Goal: Transaction & Acquisition: Book appointment/travel/reservation

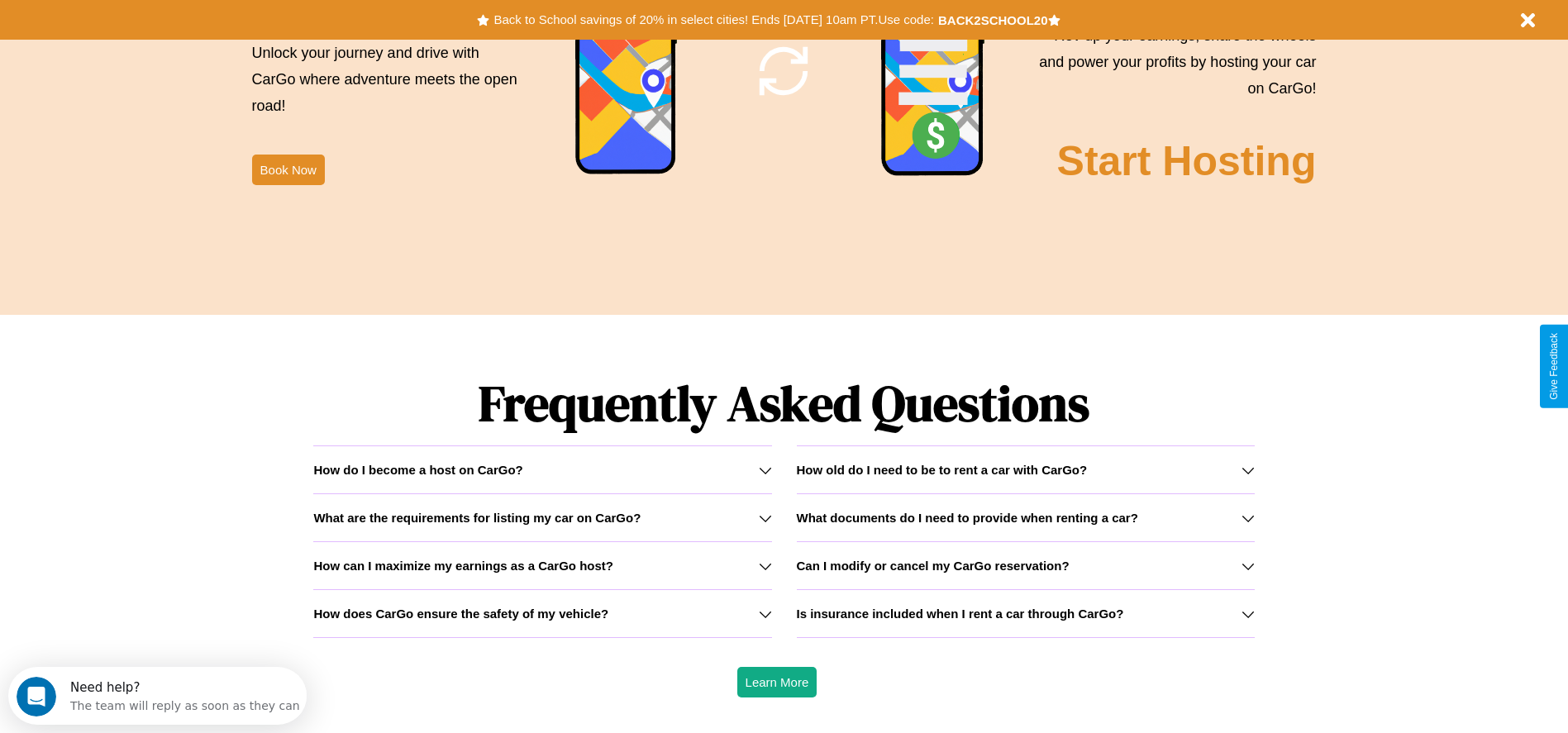
scroll to position [2372, 0]
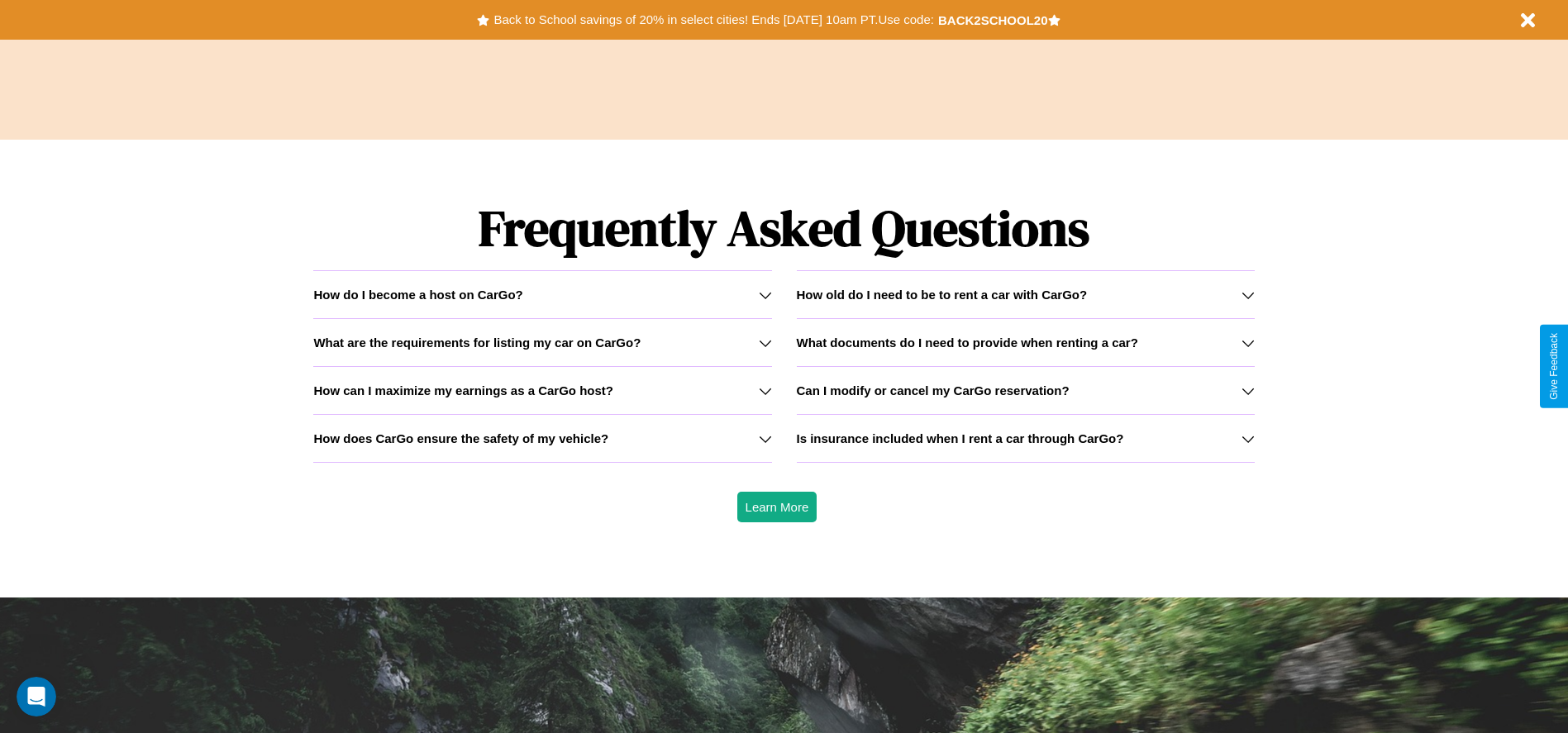
click at [764, 342] on icon at bounding box center [765, 342] width 14 height 14
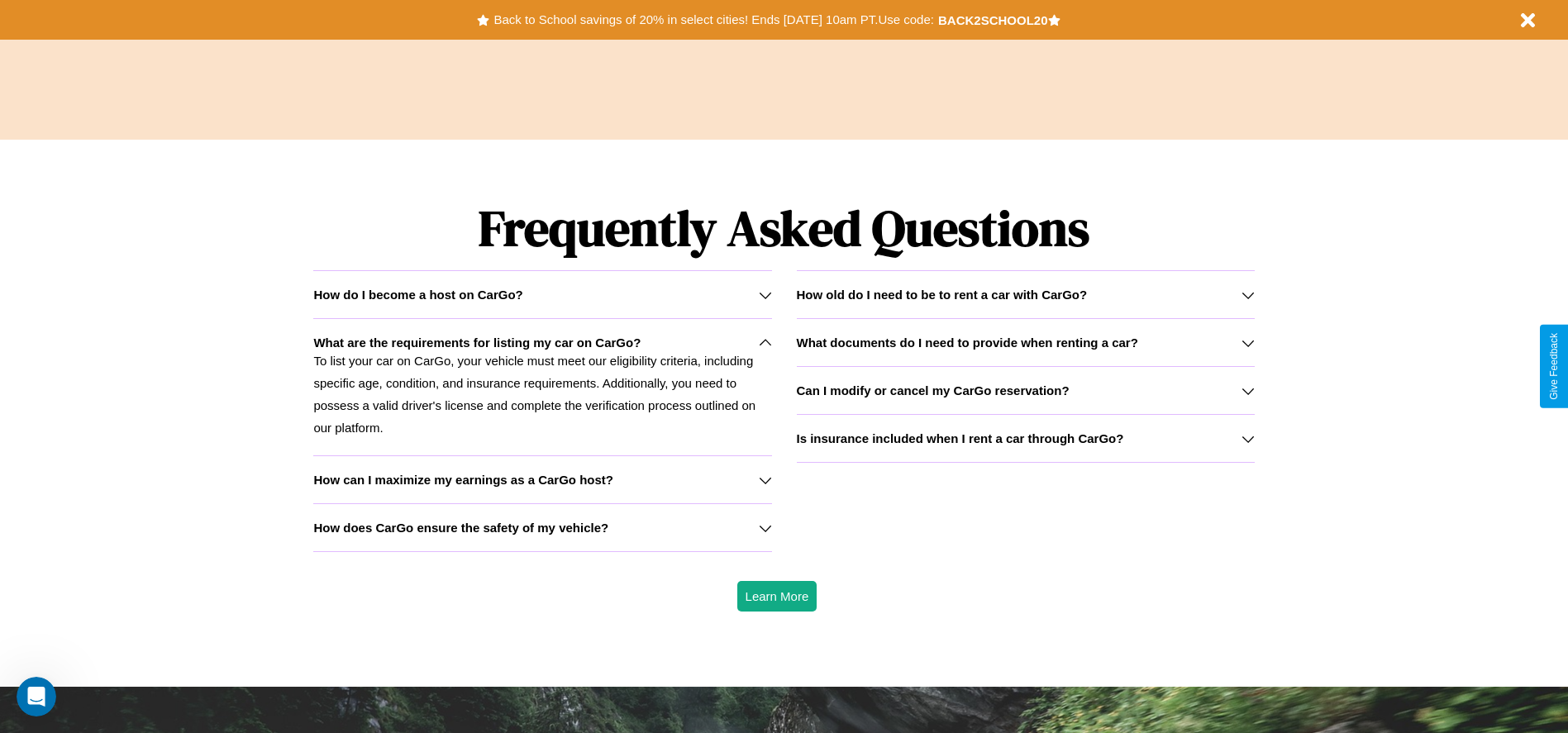
click at [1247, 438] on icon at bounding box center [1247, 439] width 14 height 14
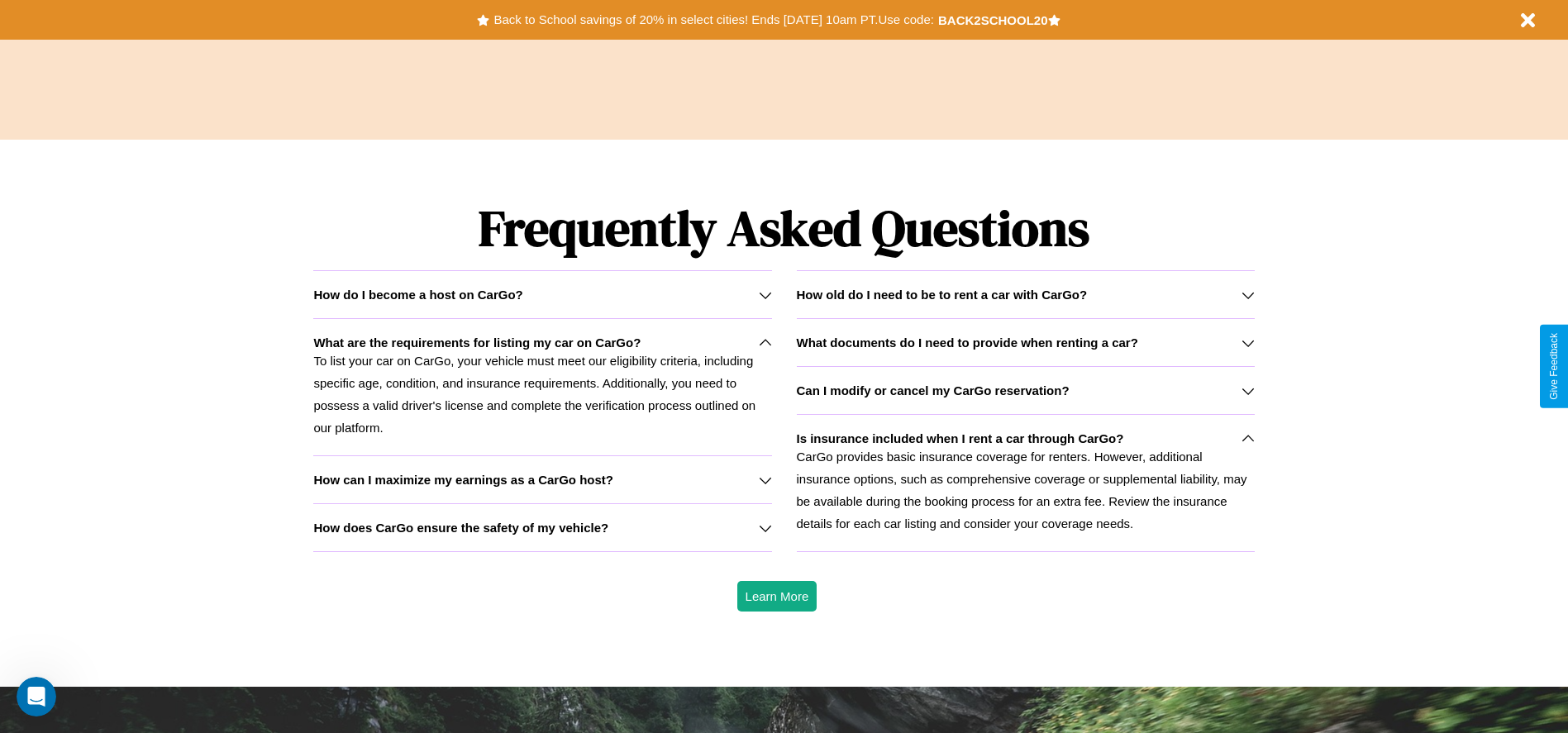
click at [1025, 342] on h3 "What documents do I need to provide when renting a car?" at bounding box center [967, 342] width 341 height 14
click at [542, 480] on h3 "How can I maximize my earnings as a CarGo host?" at bounding box center [463, 480] width 300 height 14
click at [542, 387] on p "To list your car on CarGo, your vehicle must meet our eligibility criteria, inc…" at bounding box center [542, 394] width 458 height 89
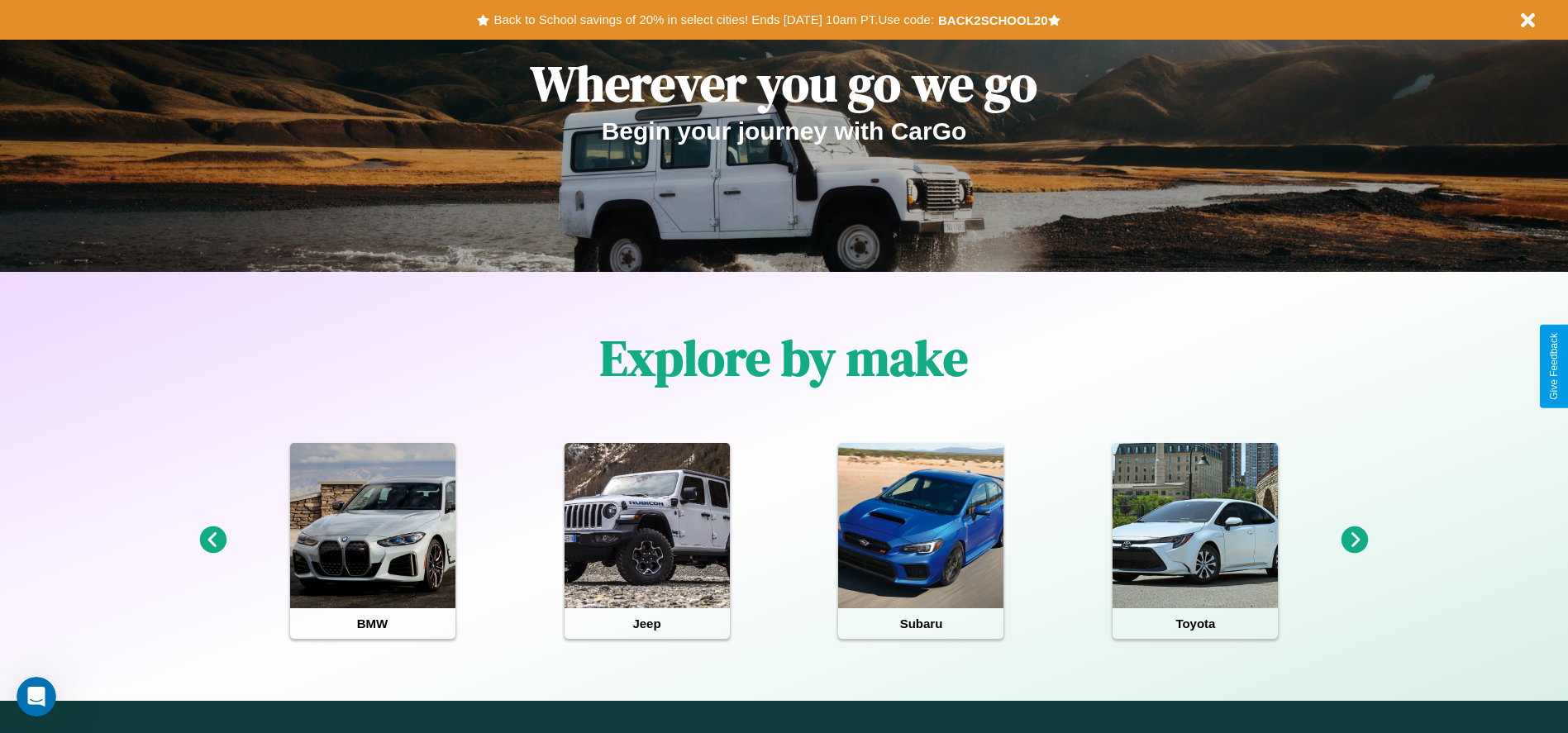
scroll to position [0, 0]
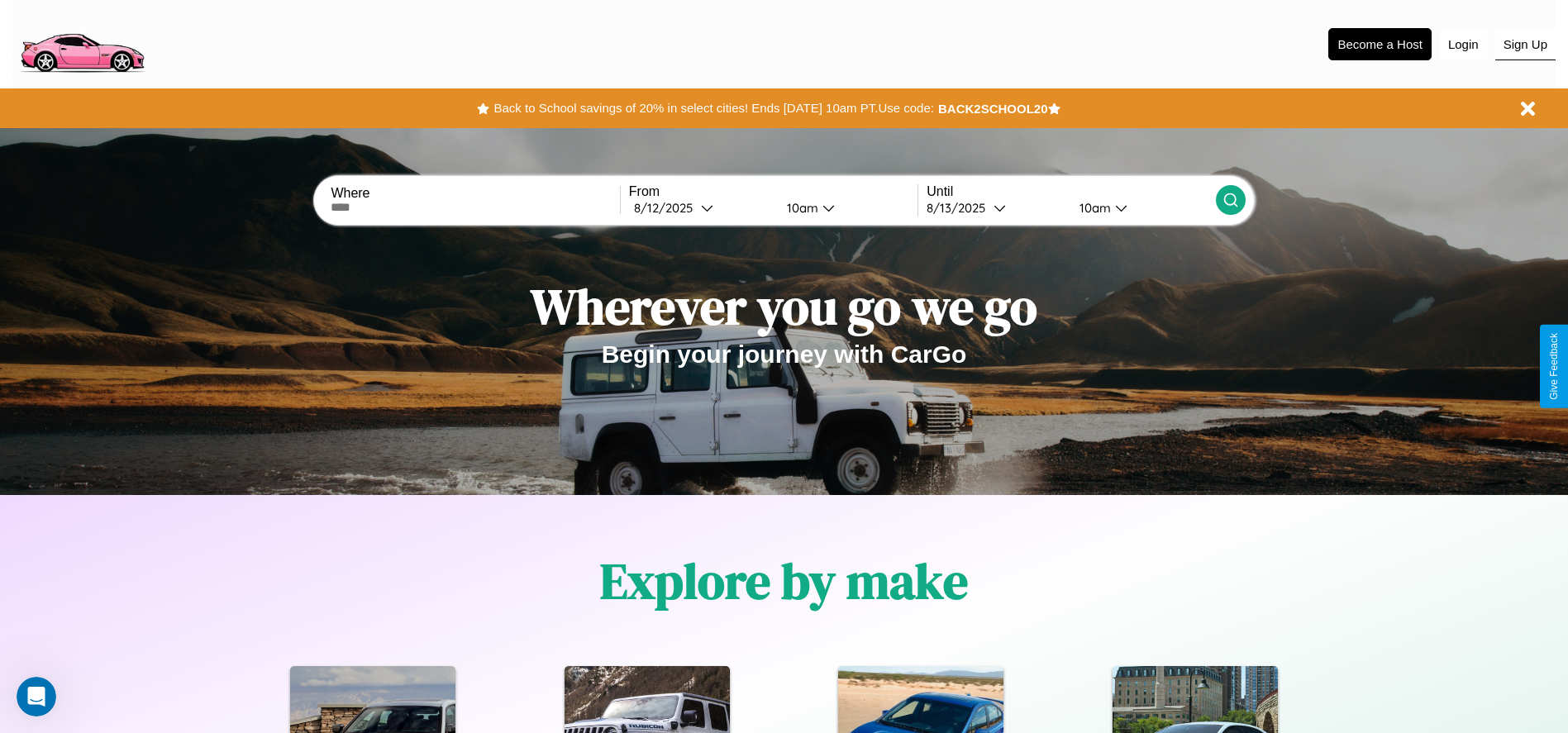
click at [1524, 44] on button "Sign Up" at bounding box center [1525, 45] width 60 height 32
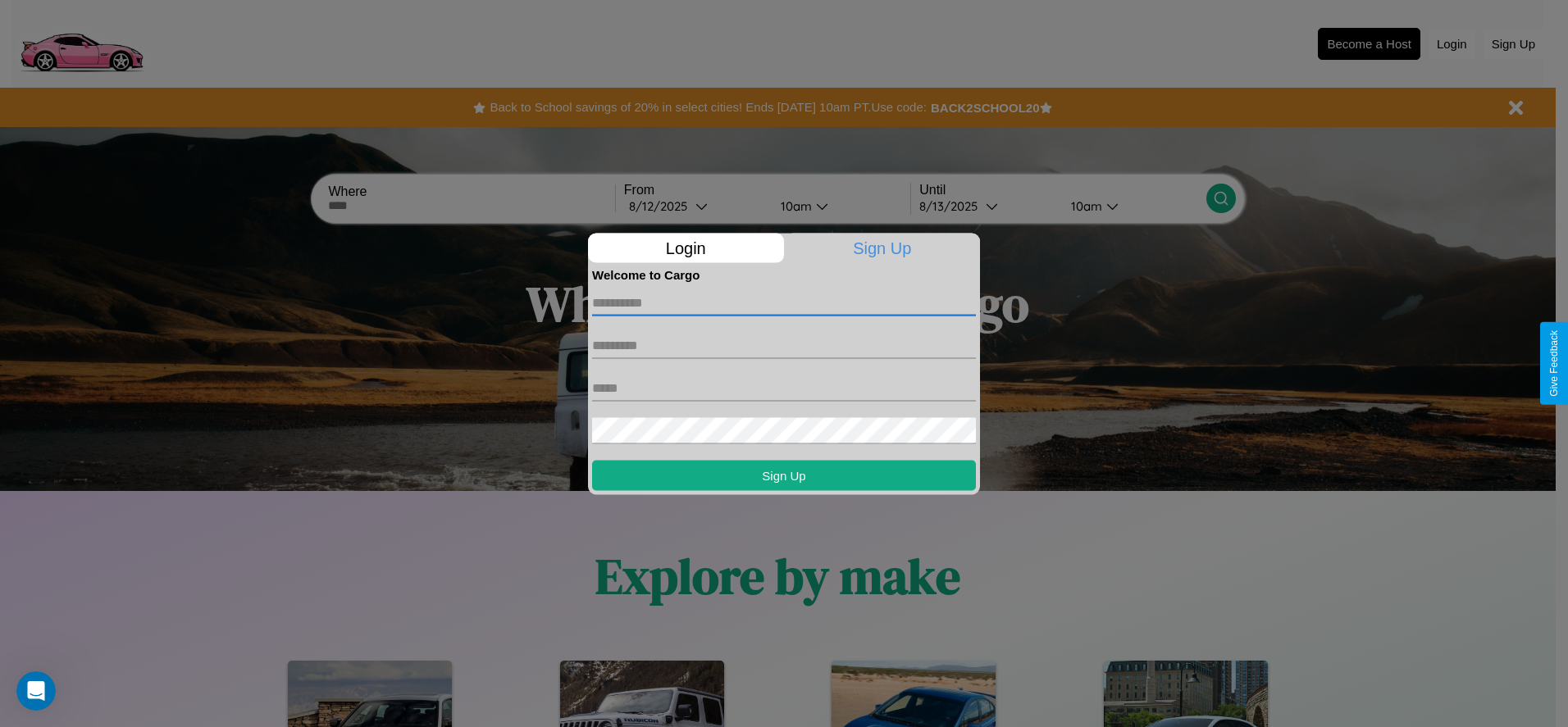
click at [784, 303] on input "text" at bounding box center [784, 302] width 384 height 26
type input "******"
click at [784, 345] on input "text" at bounding box center [784, 345] width 384 height 26
type input "*****"
click at [784, 388] on input "text" at bounding box center [784, 387] width 384 height 26
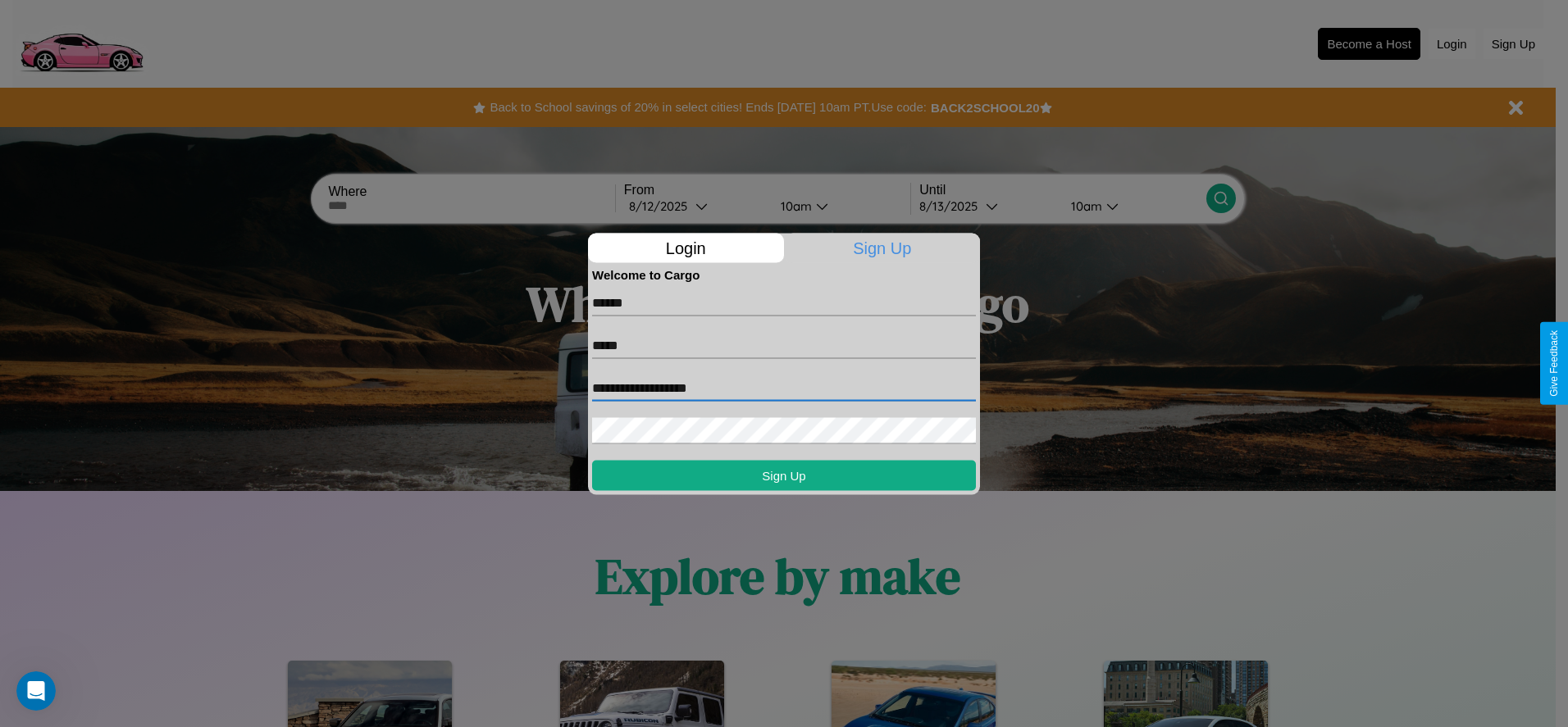
type input "**********"
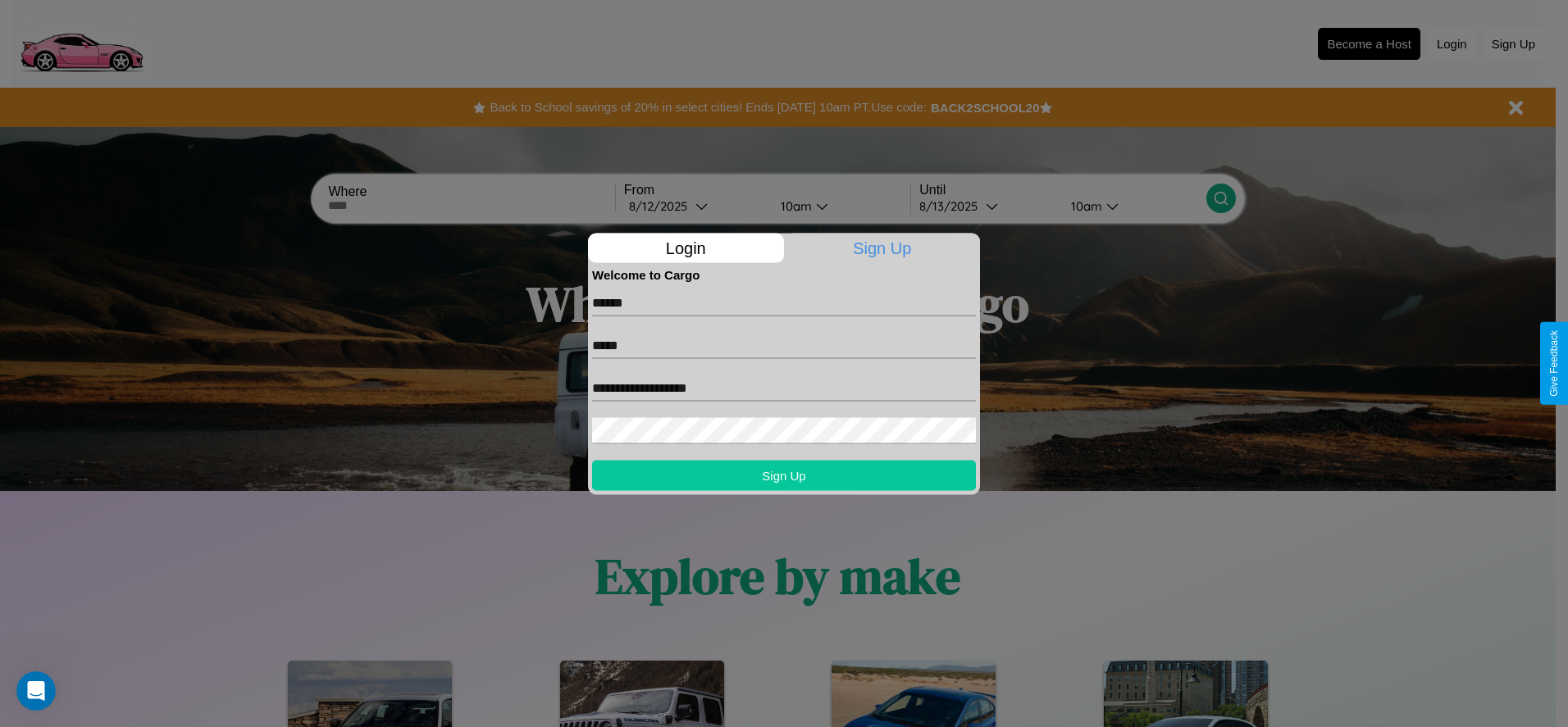
click at [784, 475] on button "Sign Up" at bounding box center [784, 476] width 384 height 31
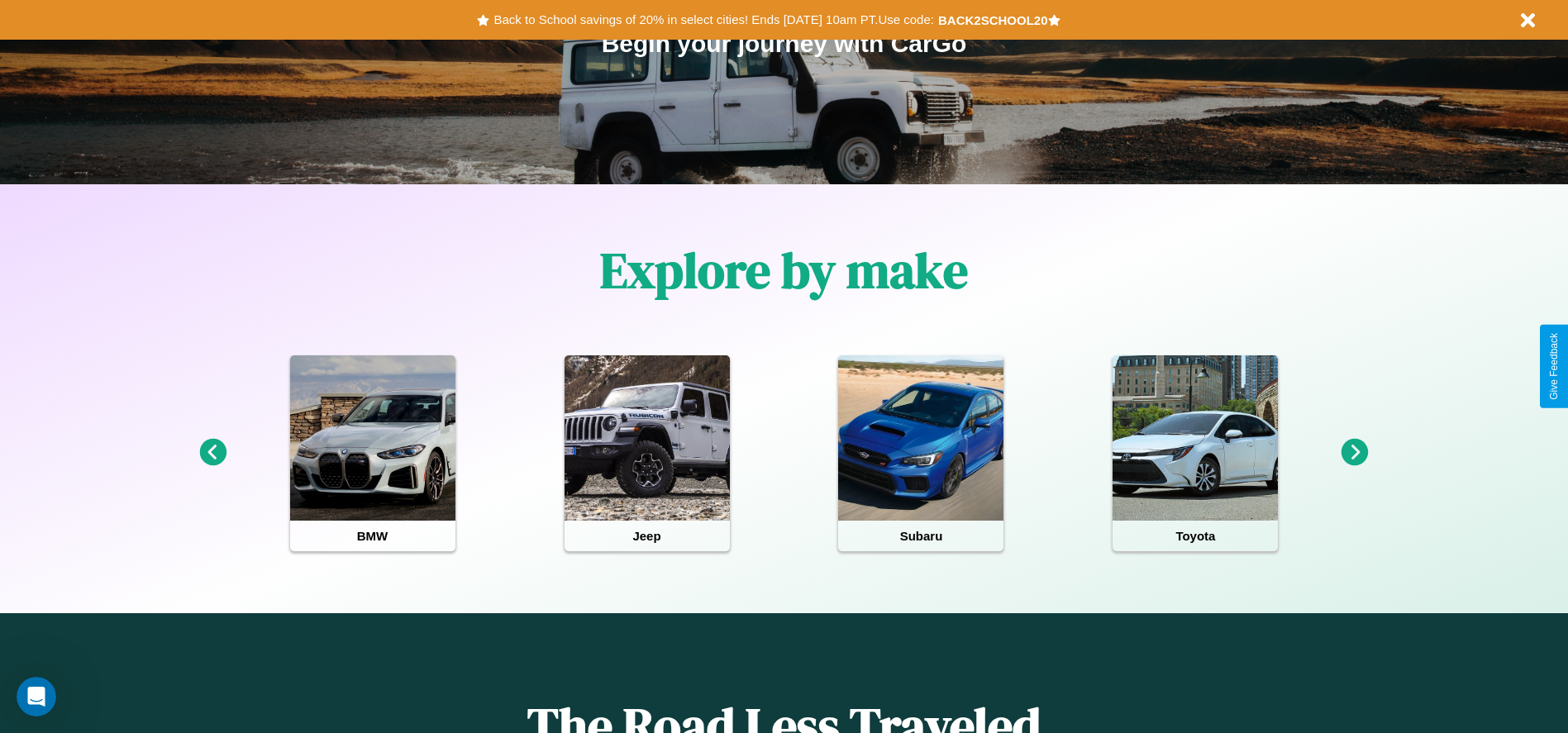
scroll to position [343, 0]
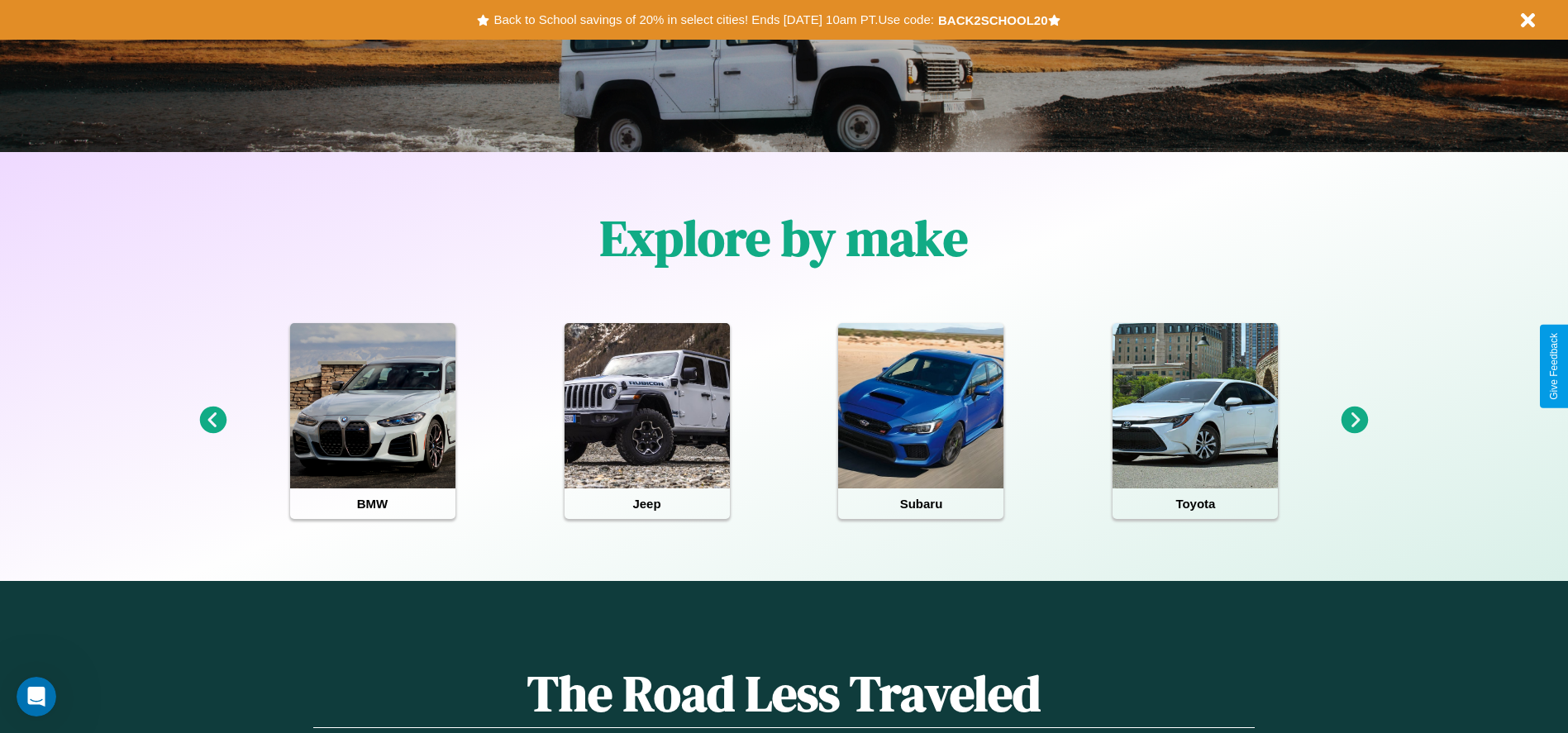
click at [1355, 421] on icon at bounding box center [1355, 421] width 27 height 27
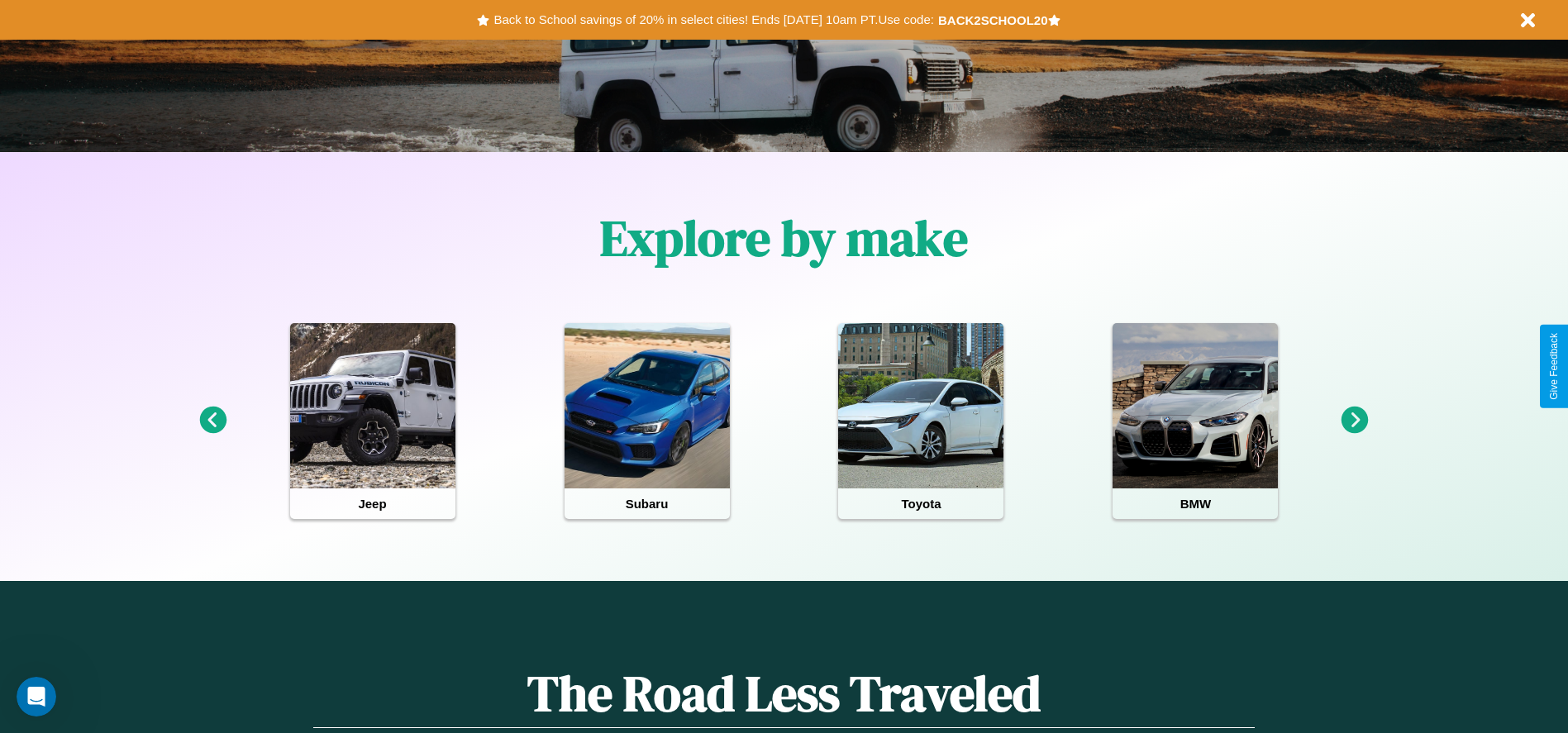
click at [1355, 421] on icon at bounding box center [1355, 421] width 27 height 27
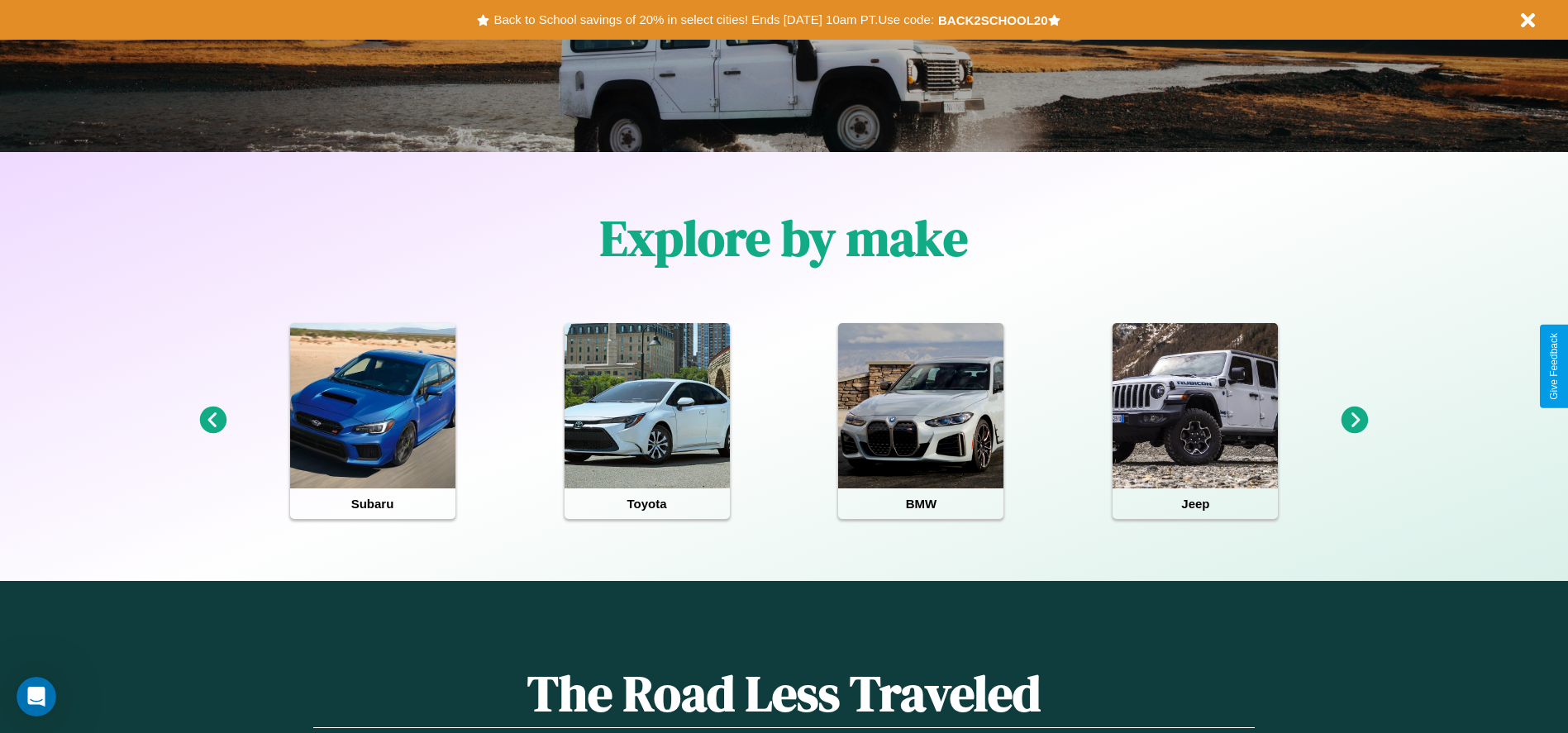
click at [212, 421] on icon at bounding box center [212, 421] width 27 height 27
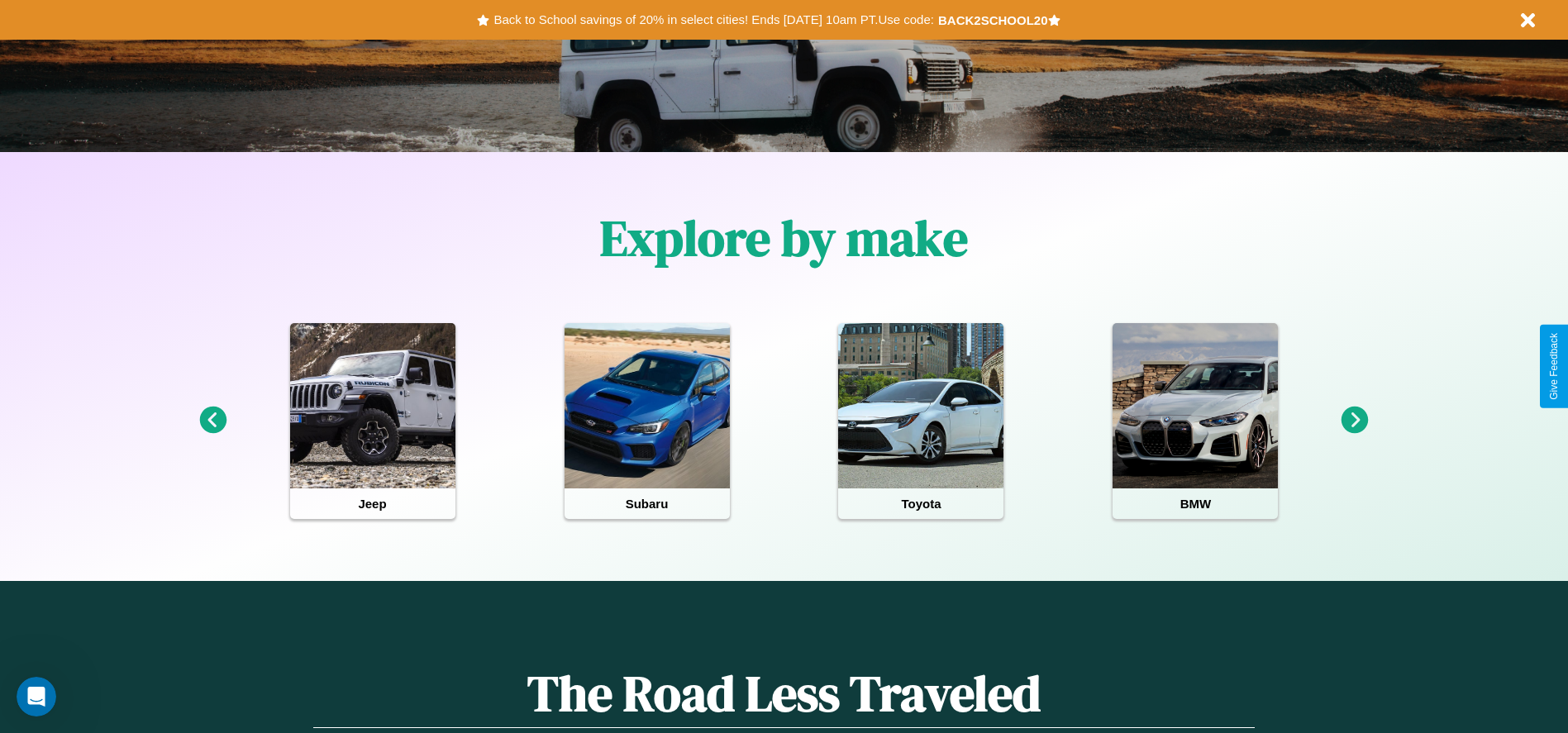
click at [1355, 421] on icon at bounding box center [1355, 421] width 27 height 27
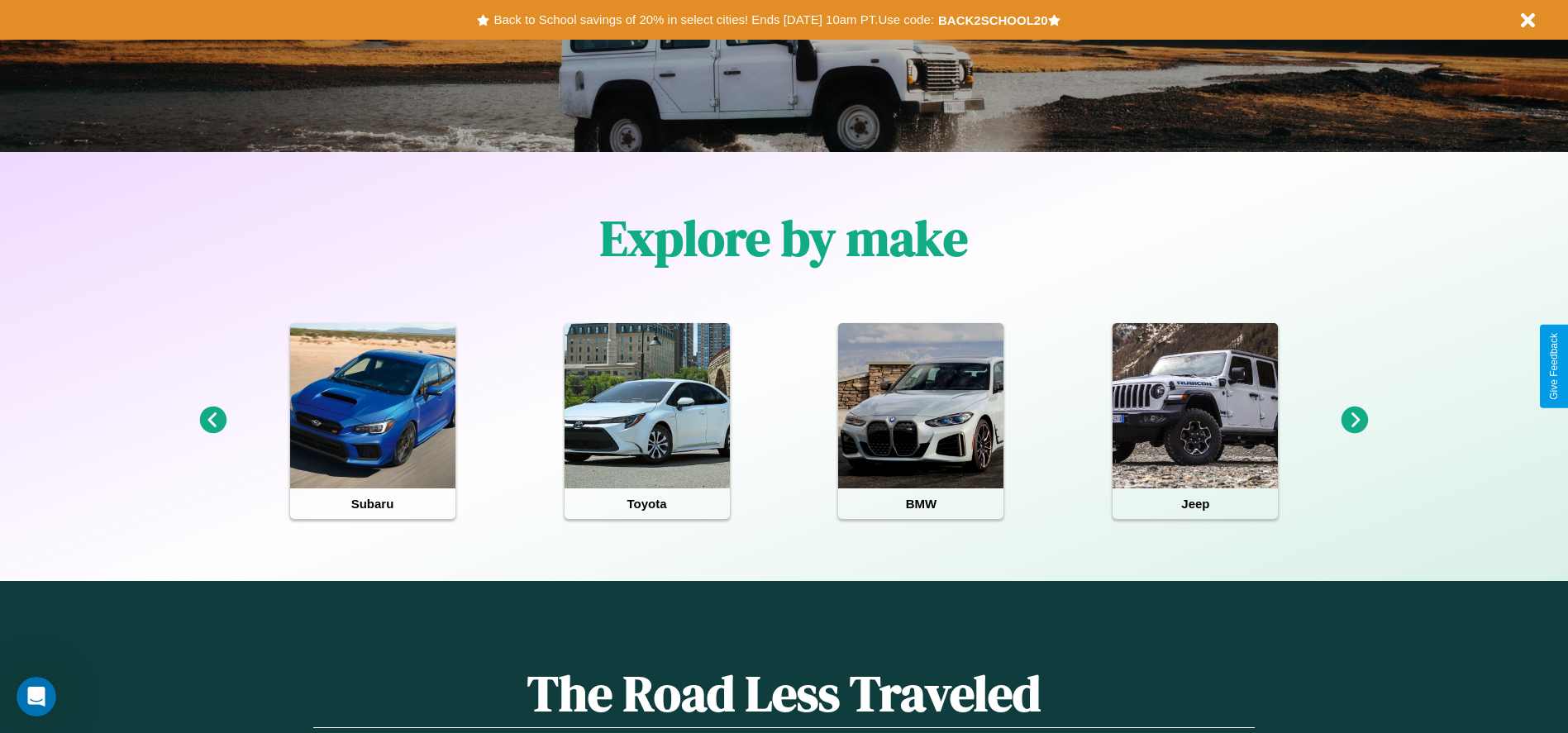
click at [1355, 421] on icon at bounding box center [1355, 421] width 27 height 27
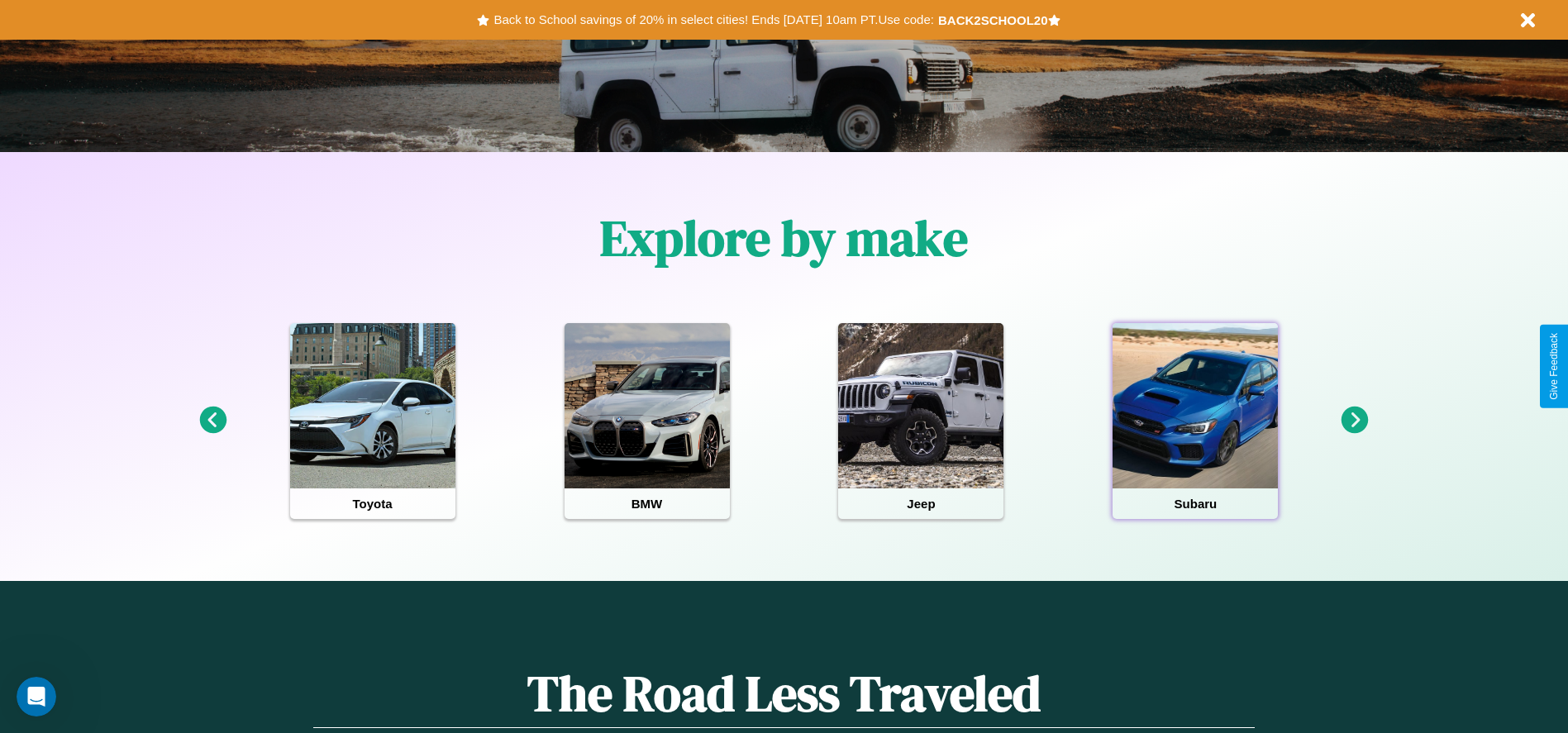
click at [1195, 421] on div at bounding box center [1195, 406] width 165 height 165
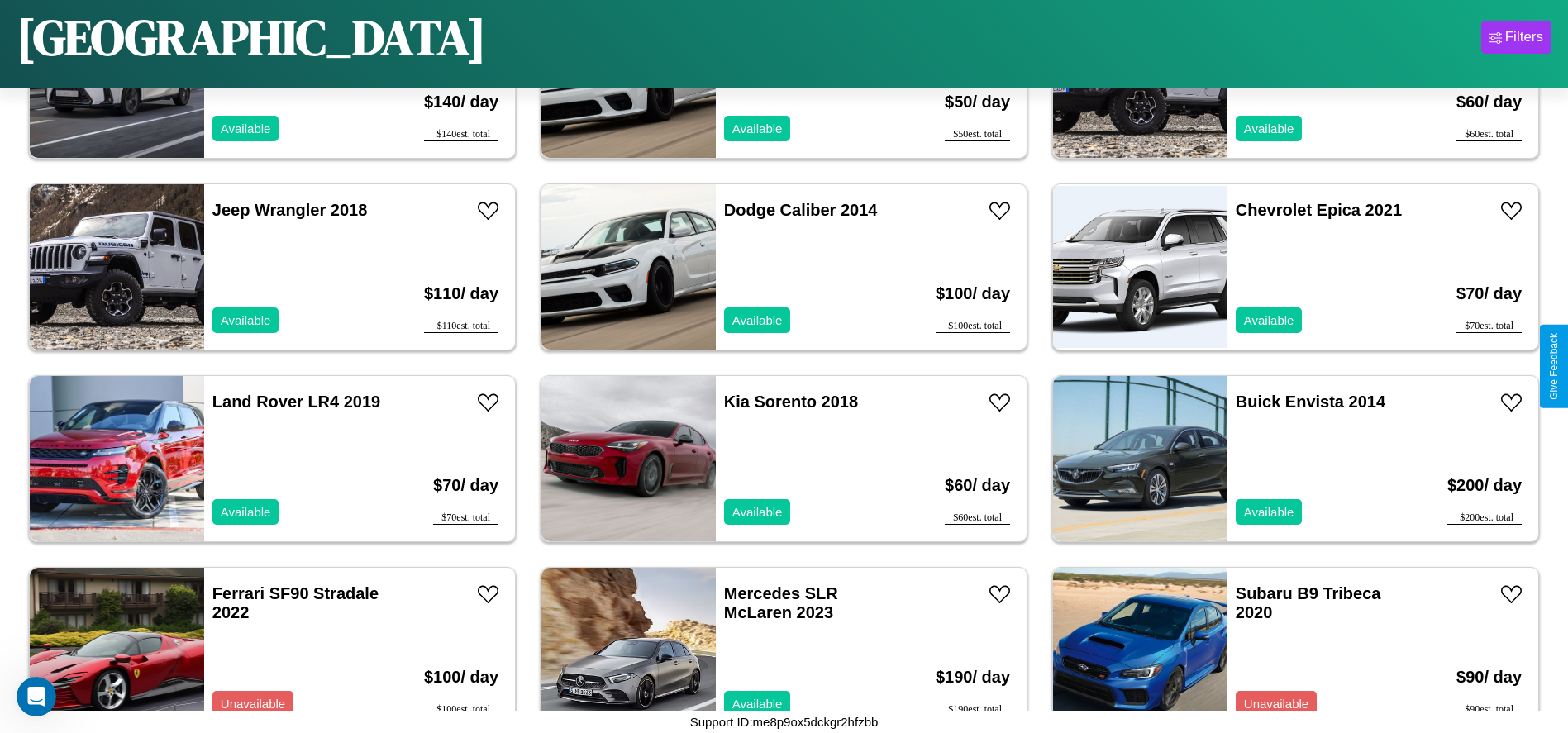
scroll to position [3828, 0]
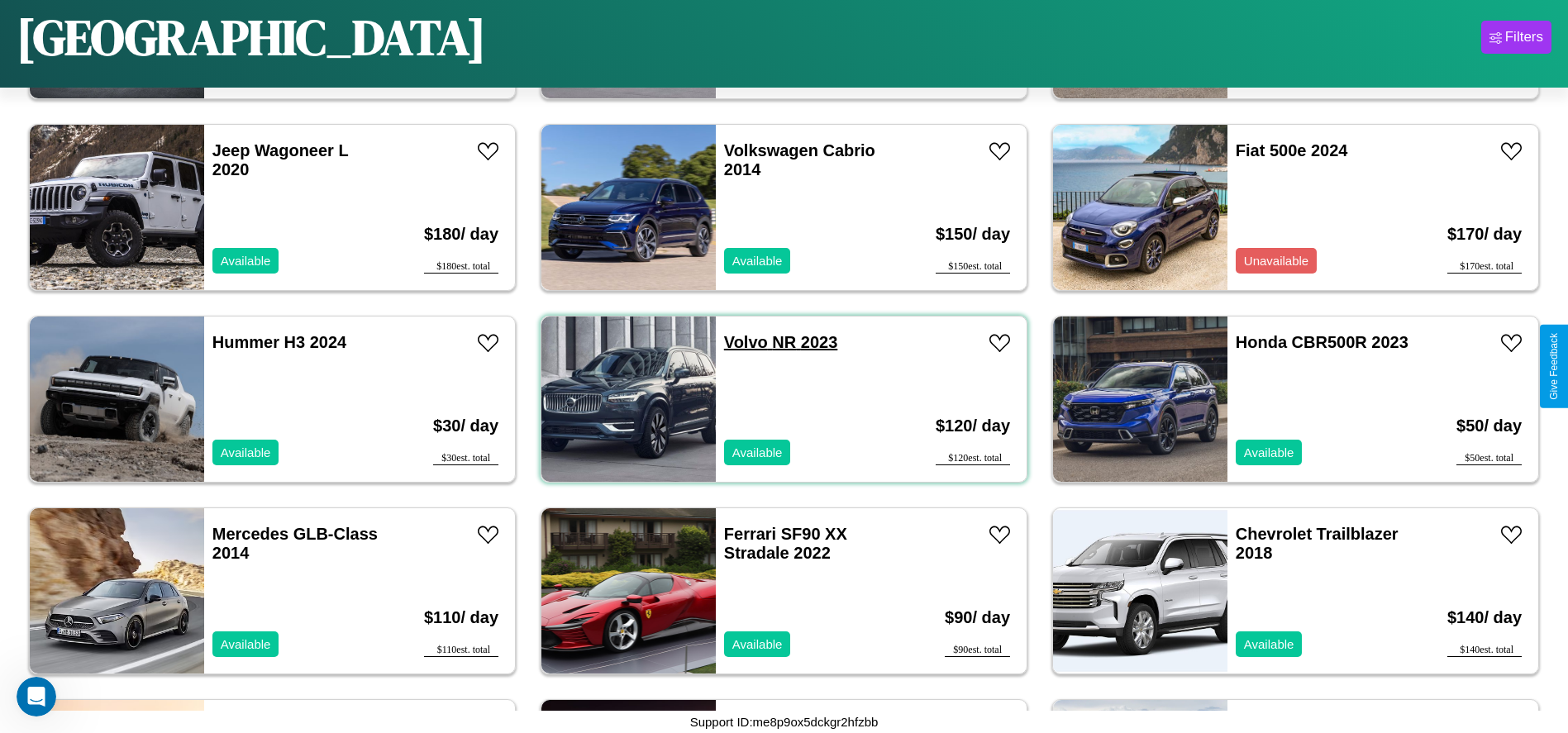
click at [740, 342] on link "Volvo NR 2023" at bounding box center [780, 342] width 113 height 18
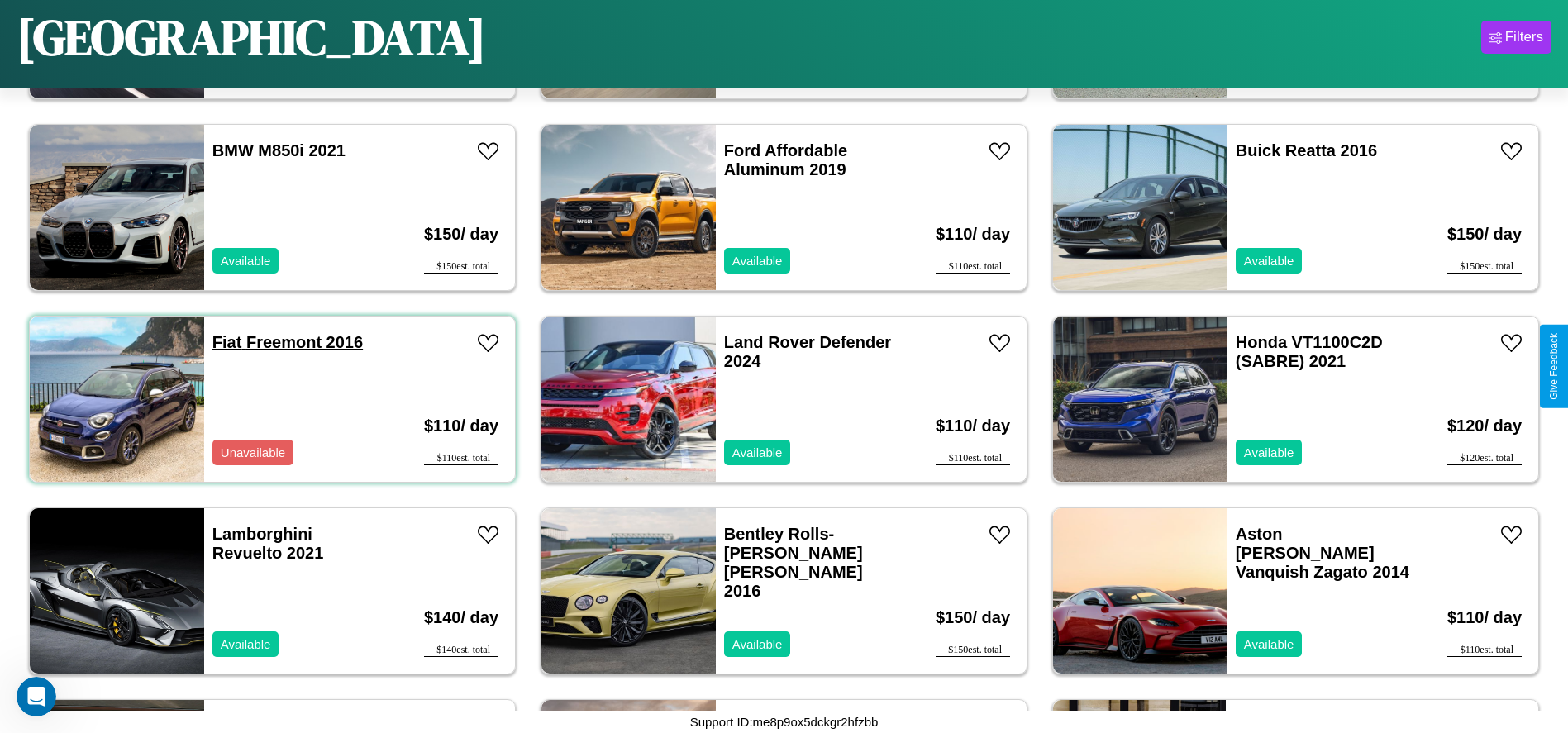
click at [225, 342] on link "Fiat Freemont 2016" at bounding box center [288, 342] width 151 height 18
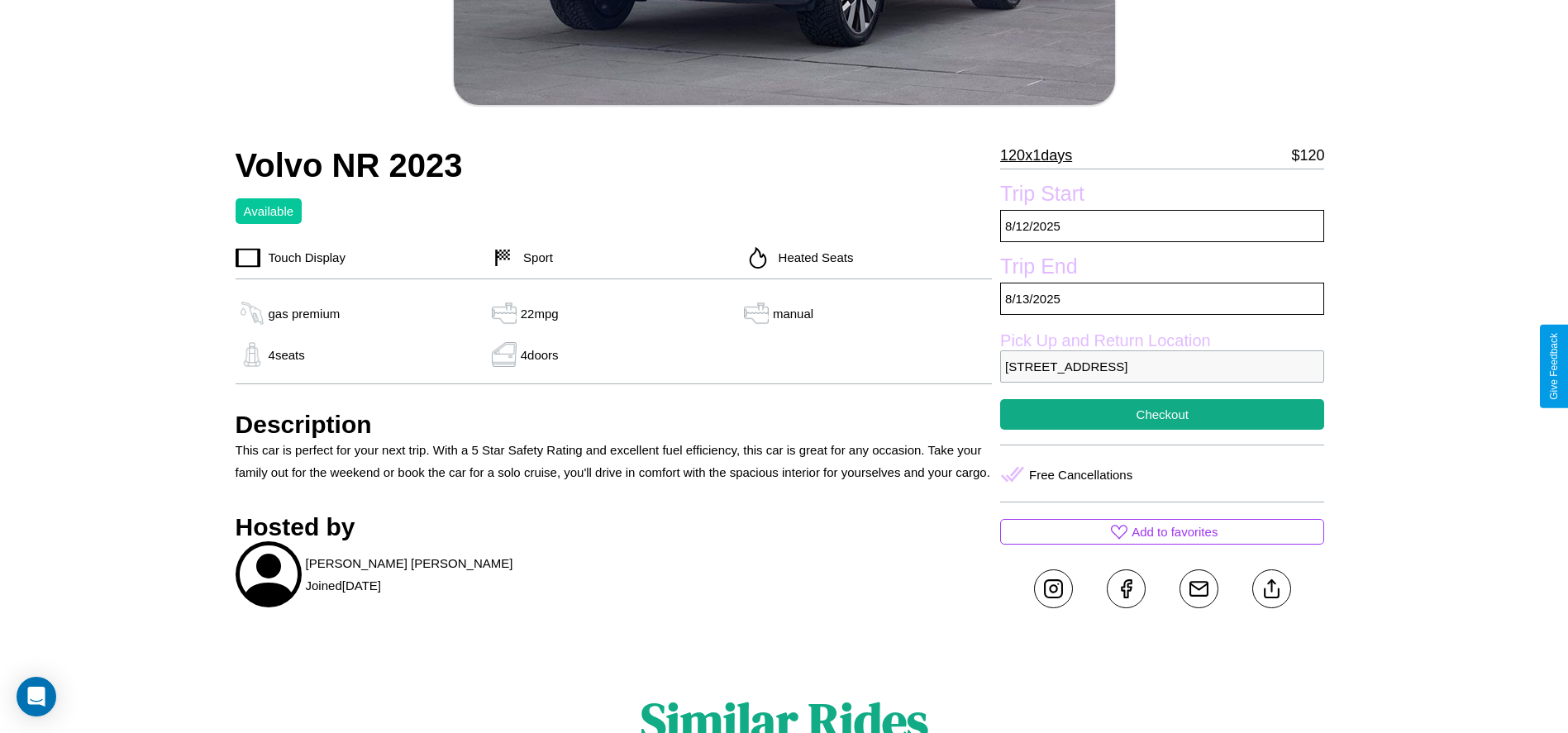
scroll to position [445, 0]
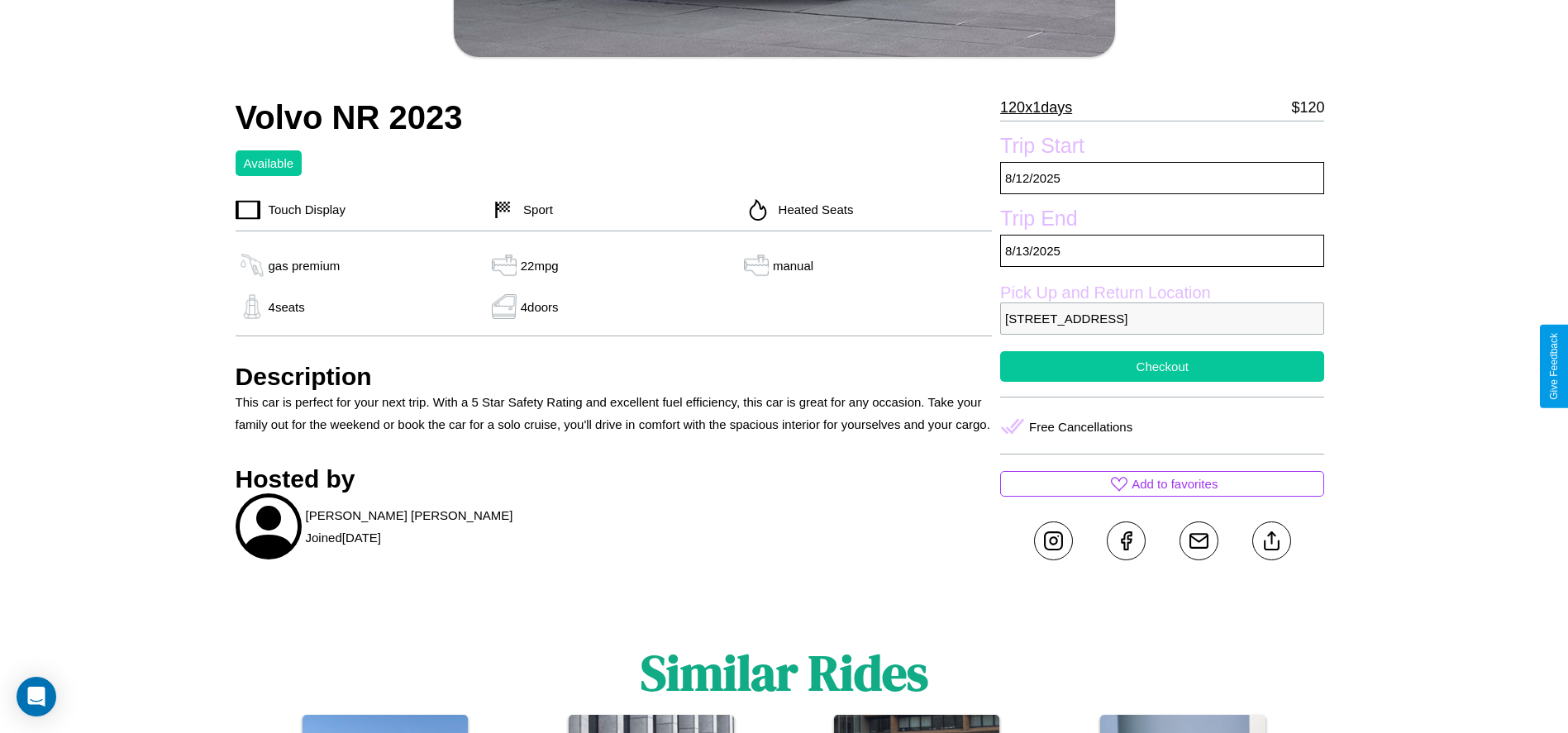
click at [1162, 366] on button "Checkout" at bounding box center [1161, 367] width 324 height 31
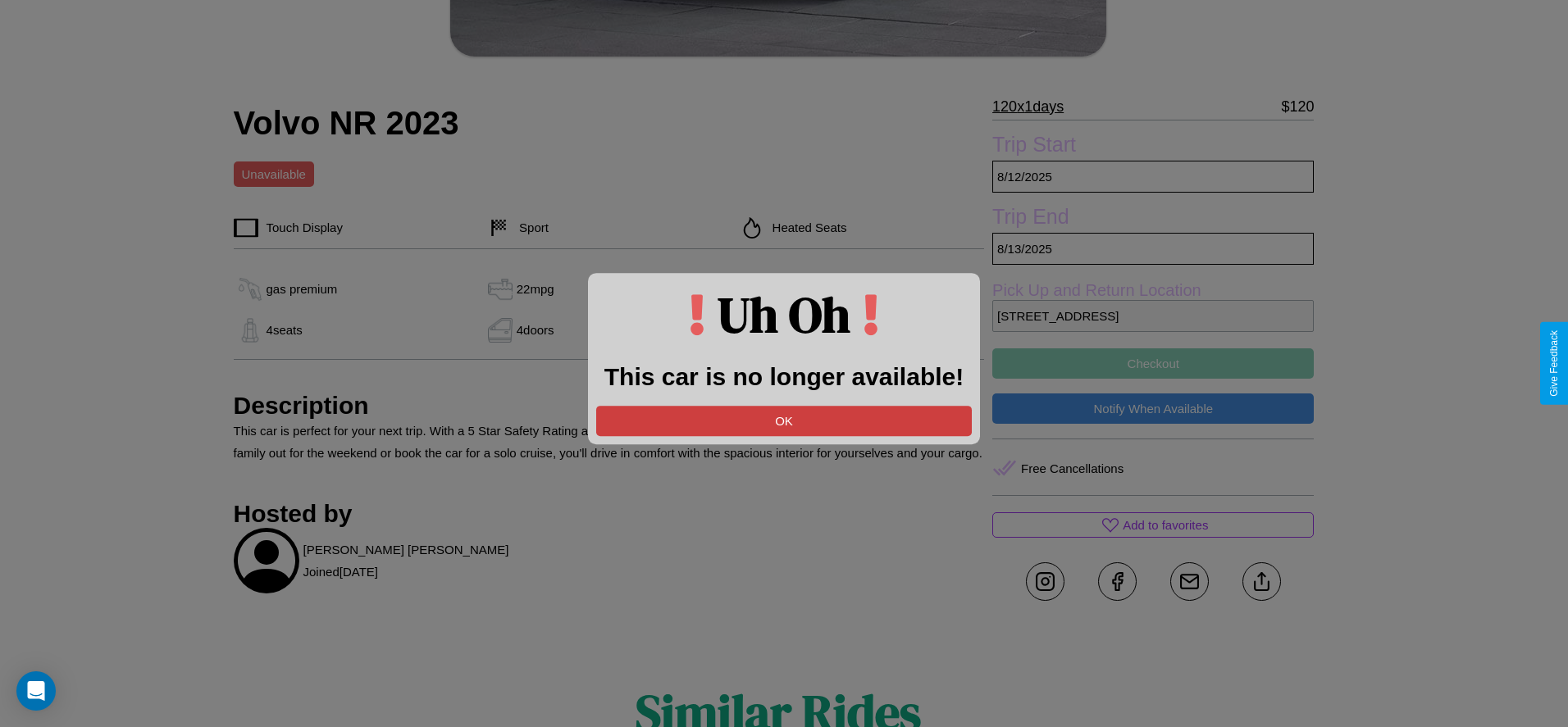
click at [784, 421] on button "OK" at bounding box center [784, 422] width 376 height 31
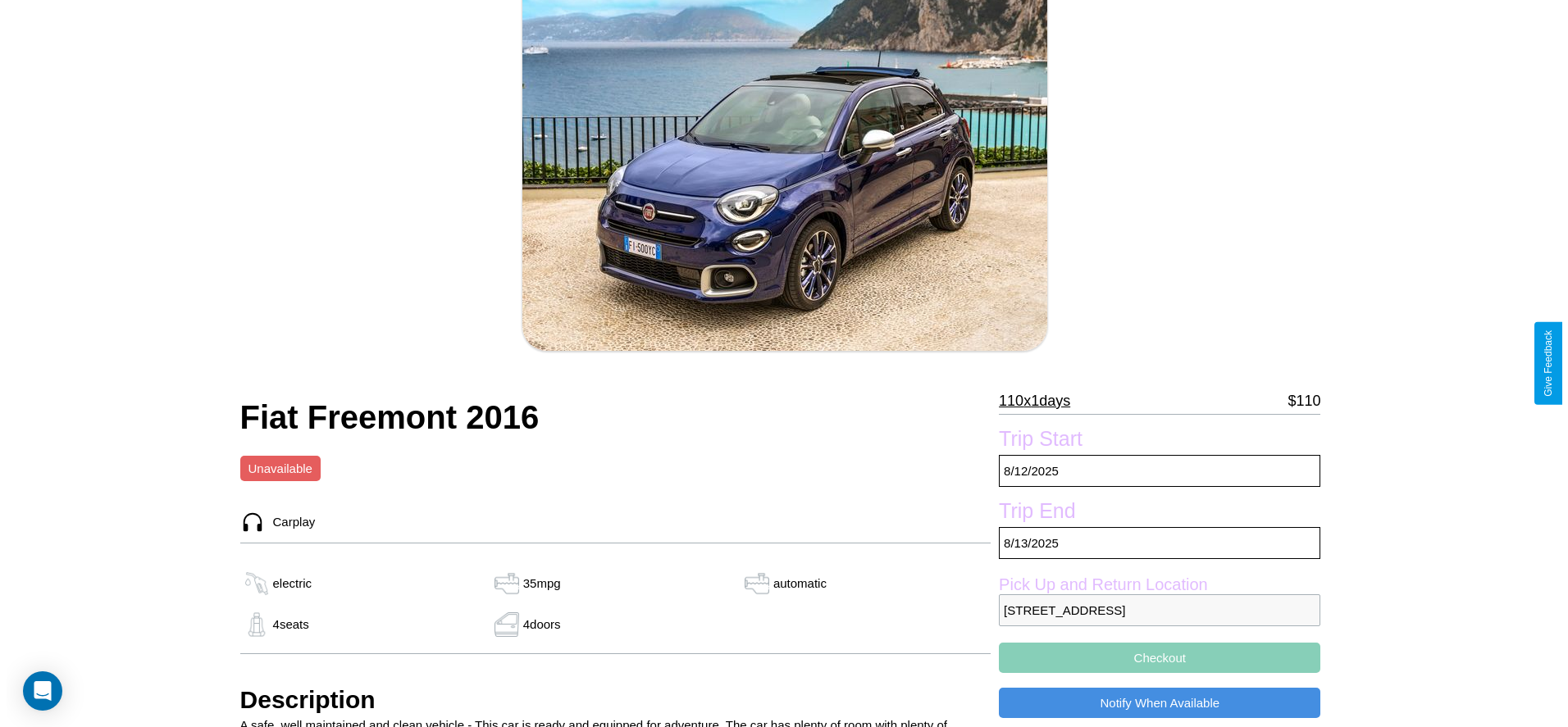
scroll to position [238, 0]
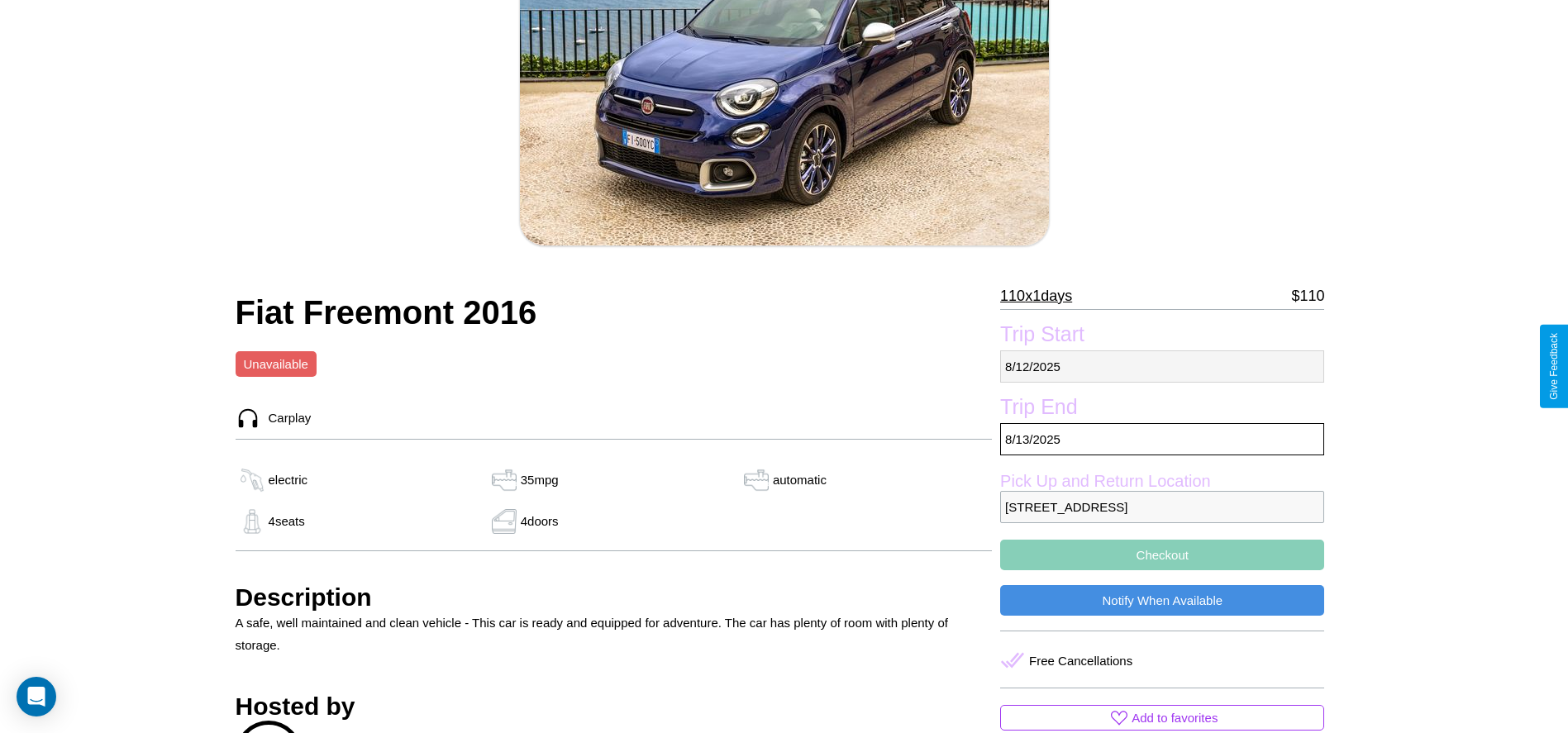
click at [1162, 366] on p "8 / 12 / 2025" at bounding box center [1161, 366] width 324 height 32
select select "*"
select select "****"
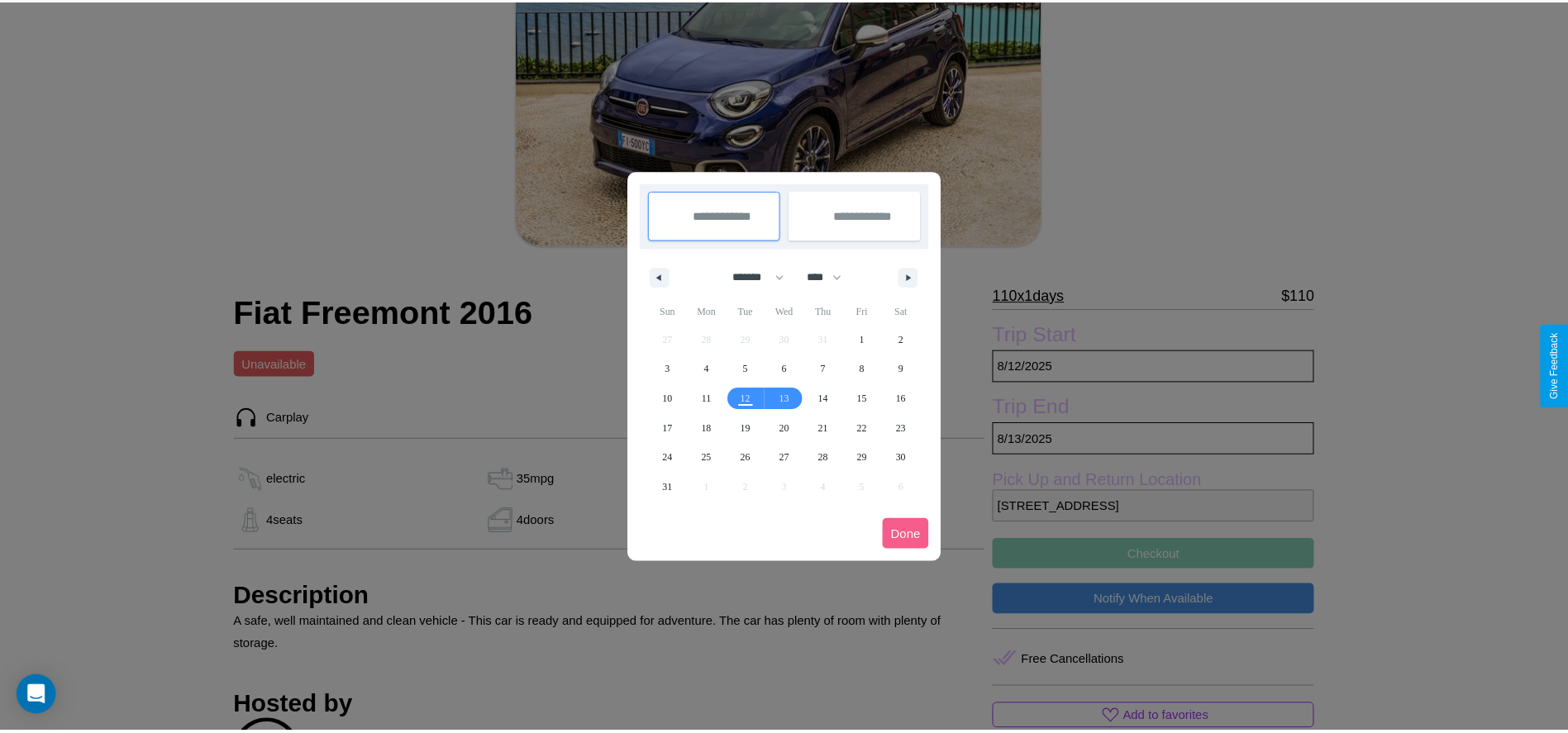
scroll to position [0, 0]
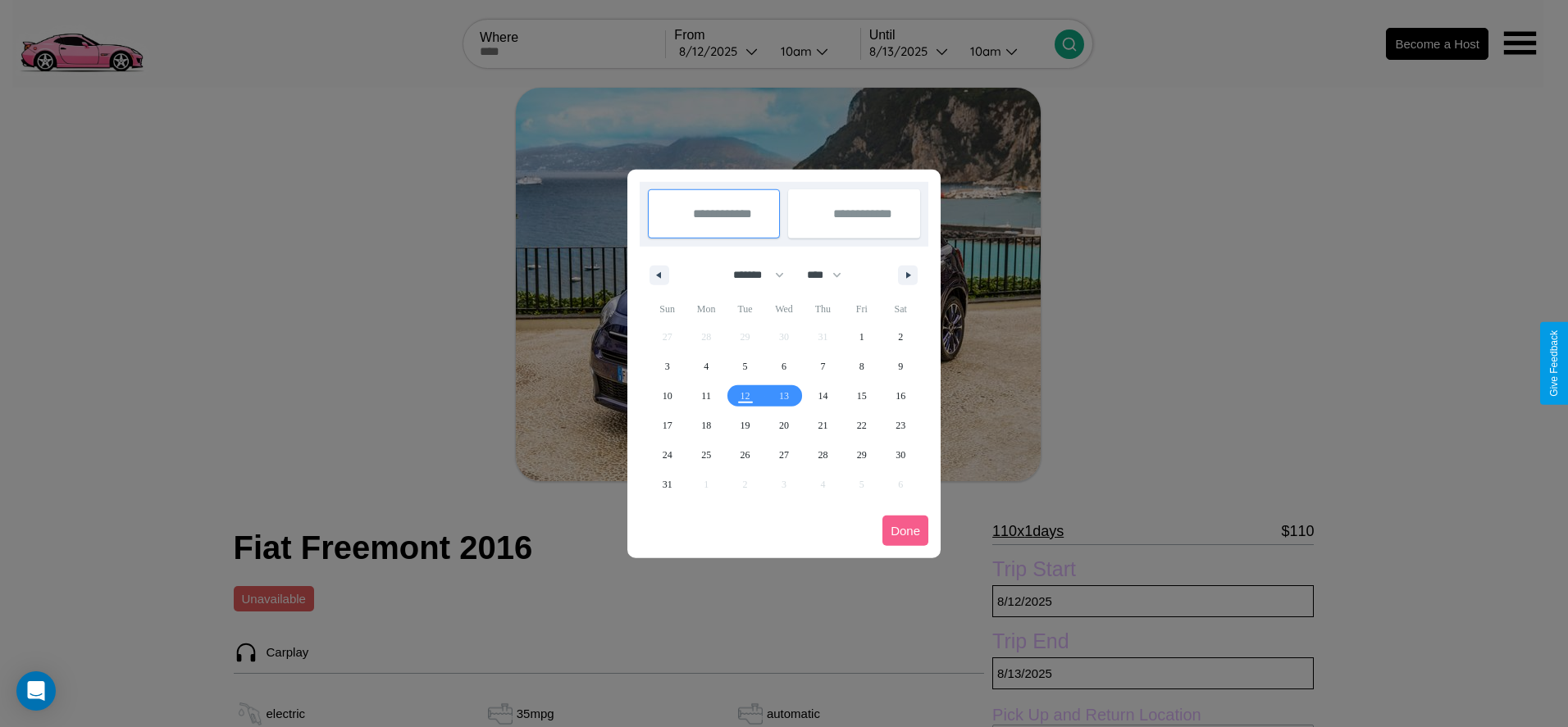
click at [720, 50] on div at bounding box center [784, 363] width 1568 height 727
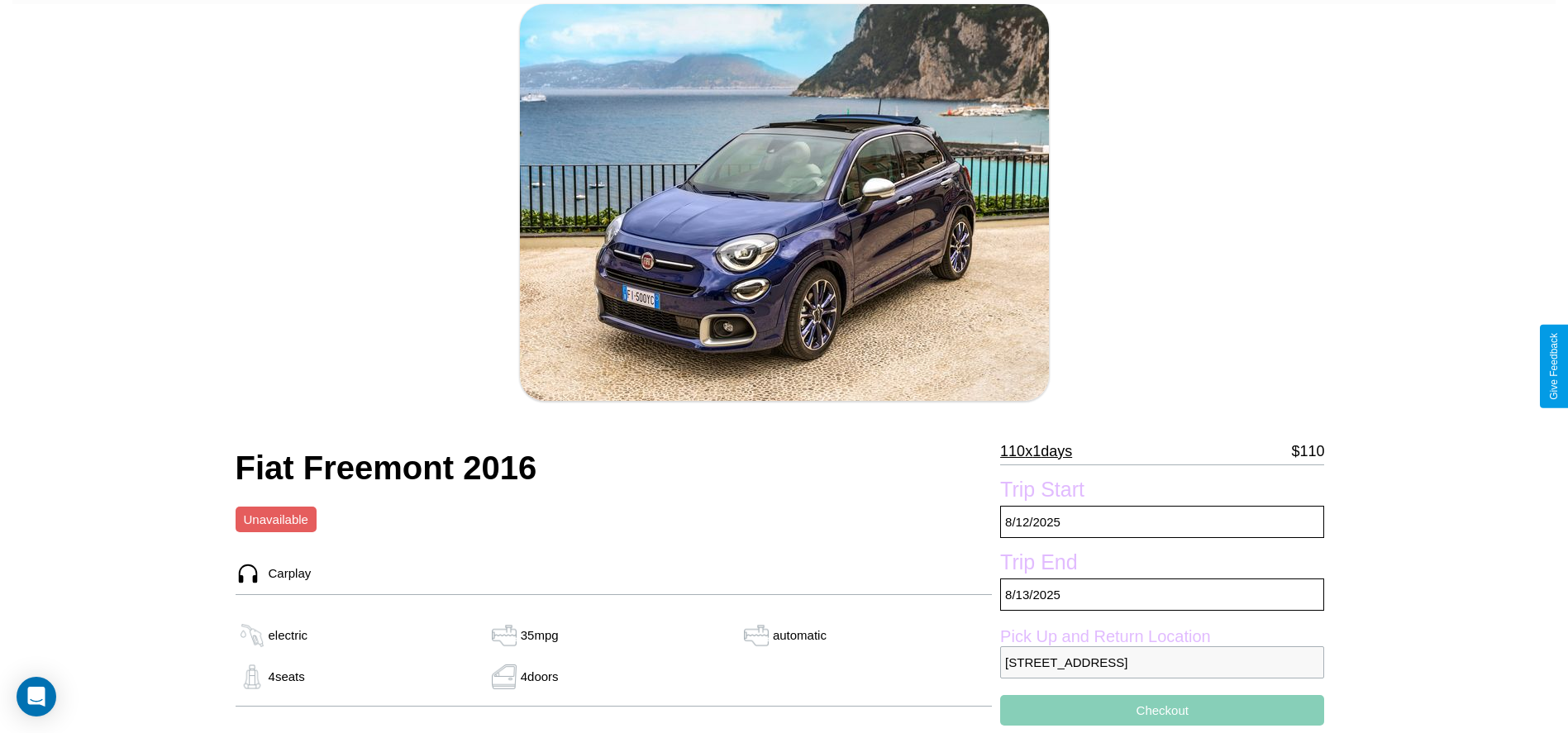
scroll to position [381, 0]
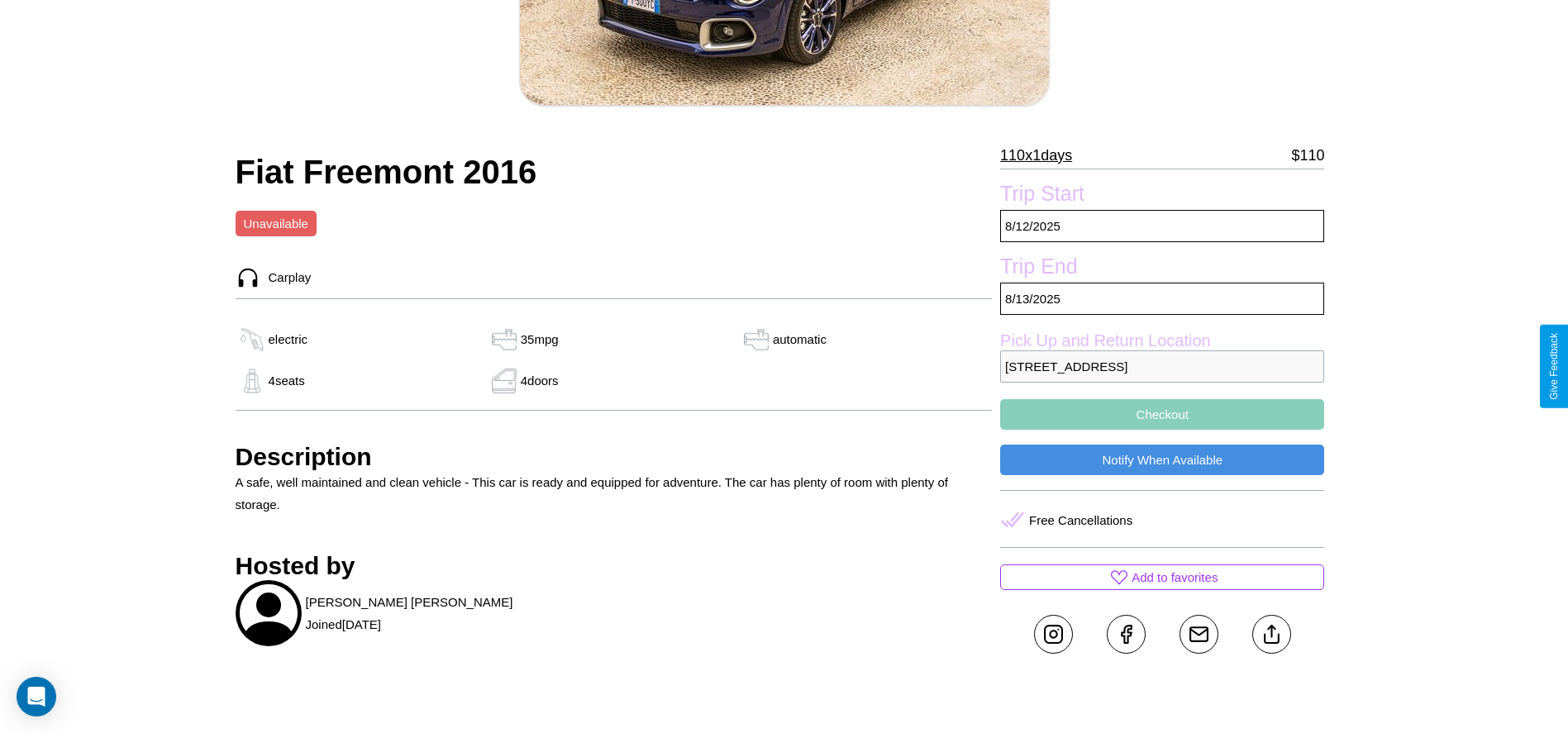
click at [1162, 366] on p "3319 Church Street London 74676 United Kingdom" at bounding box center [1161, 366] width 324 height 32
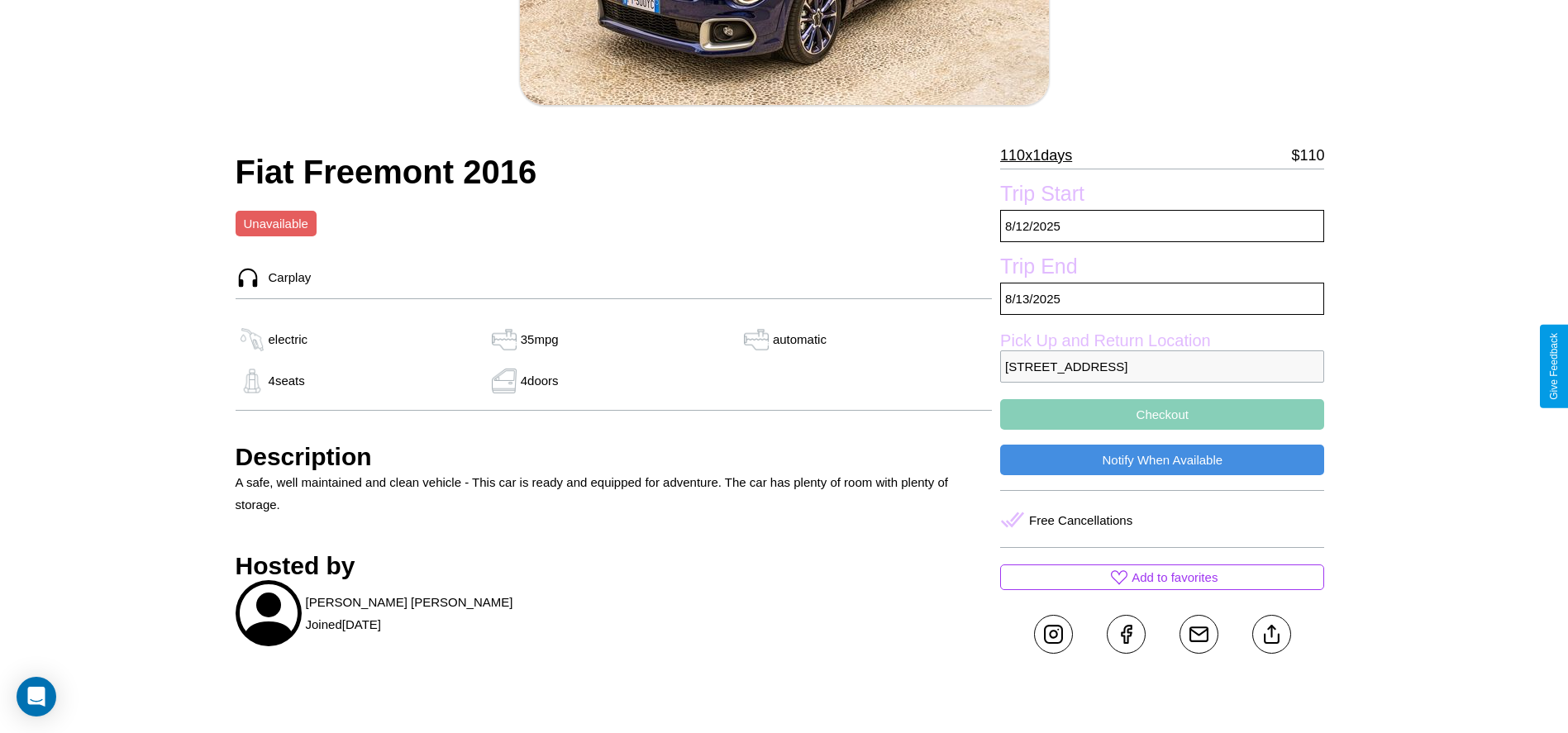
click at [1162, 366] on p "3319 Church Street London 74676 United Kingdom" at bounding box center [1161, 366] width 324 height 32
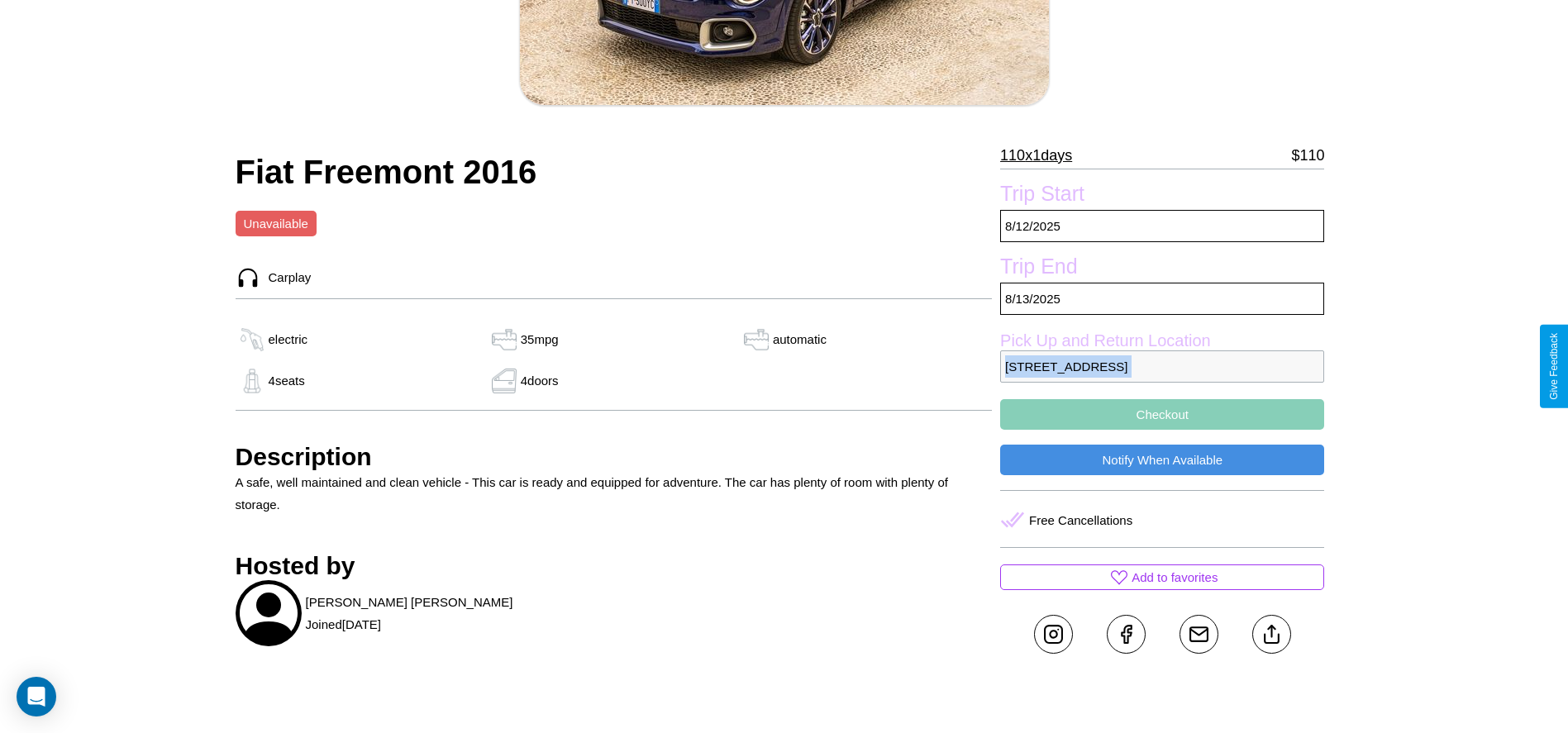
click at [1162, 366] on p "3319 Church Street London 74676 United Kingdom" at bounding box center [1161, 366] width 324 height 32
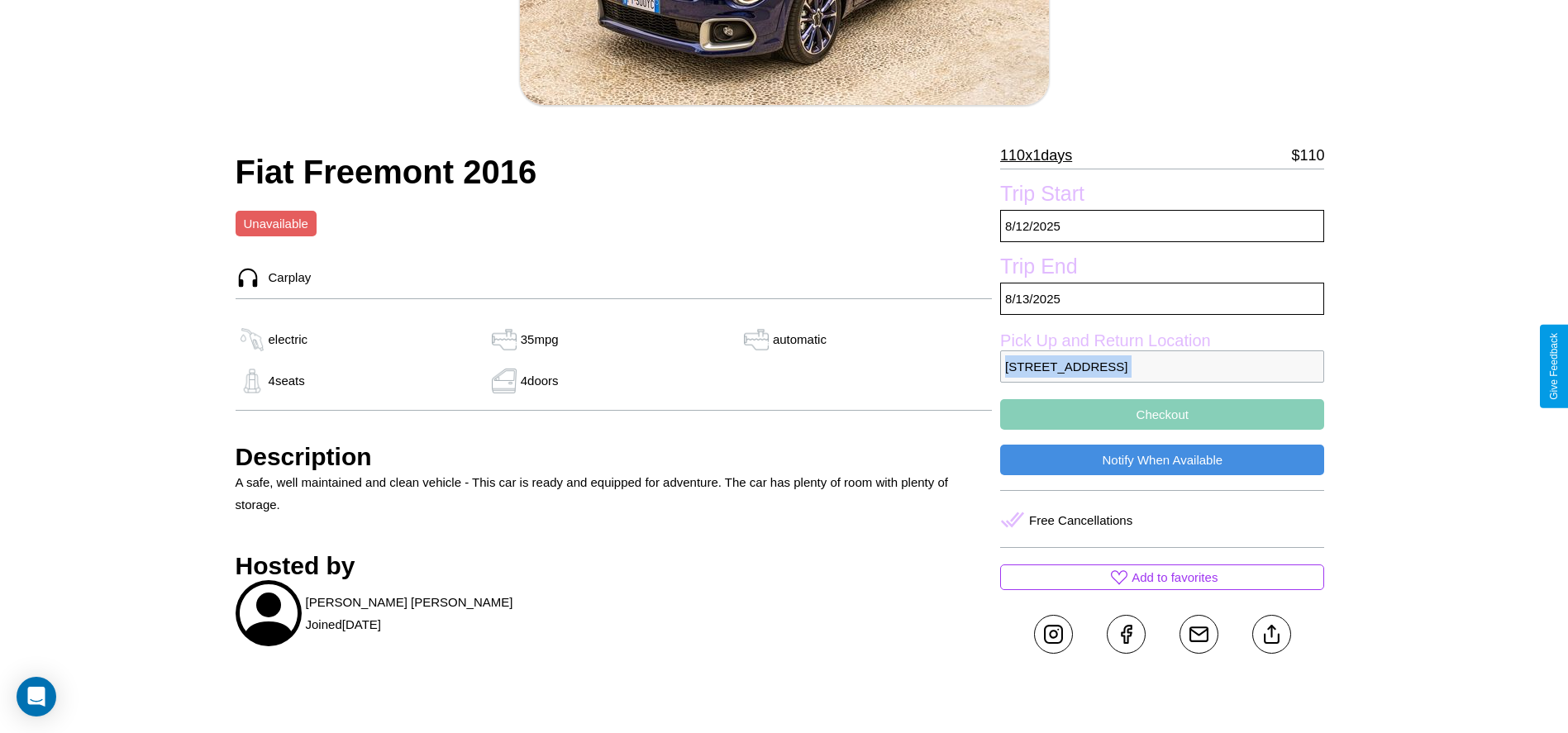
click at [1162, 366] on p "3319 Church Street London 74676 United Kingdom" at bounding box center [1161, 366] width 324 height 32
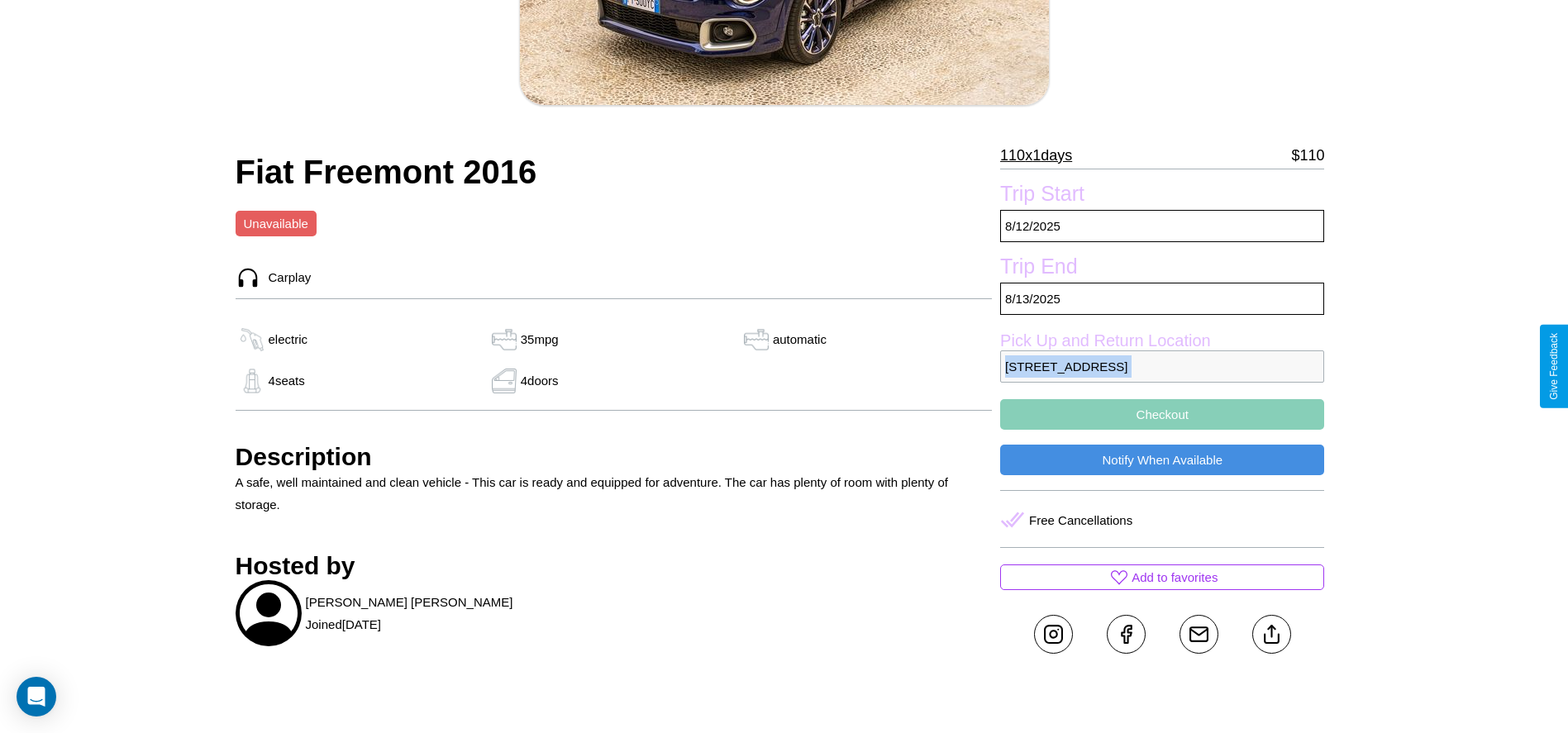
click at [1162, 366] on p "3319 Church Street London 74676 United Kingdom" at bounding box center [1161, 366] width 324 height 32
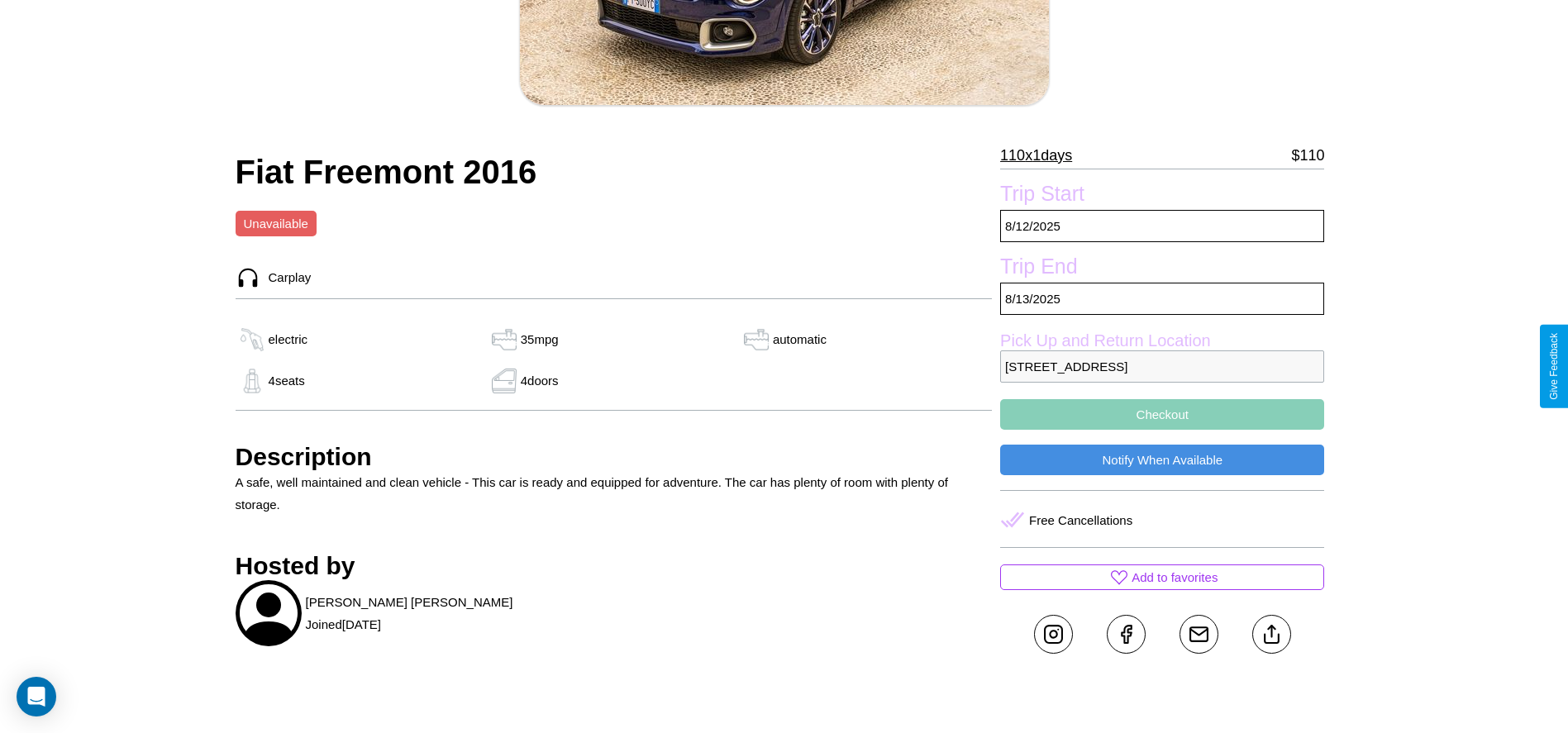
scroll to position [428, 0]
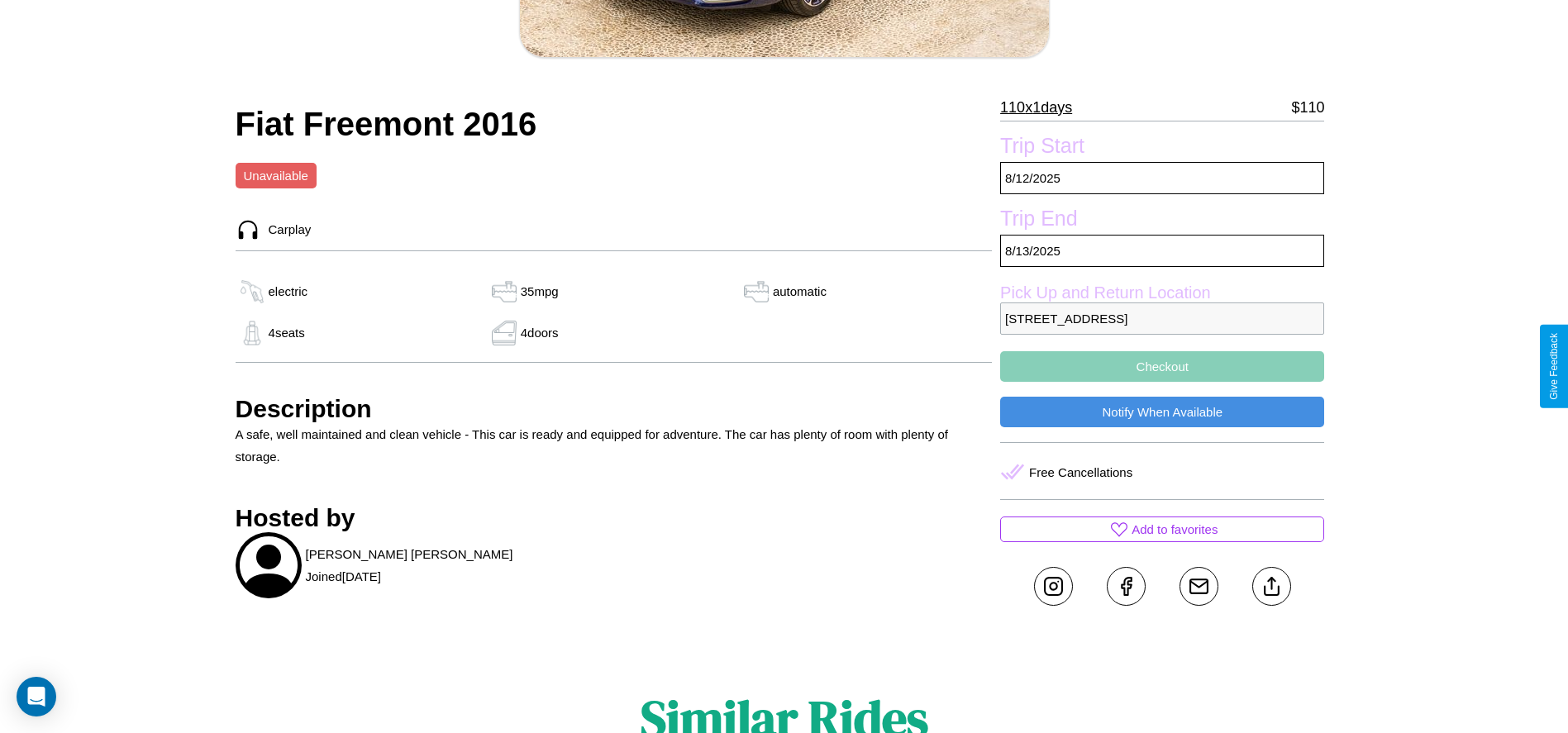
click at [1162, 366] on button "Checkout" at bounding box center [1161, 367] width 324 height 31
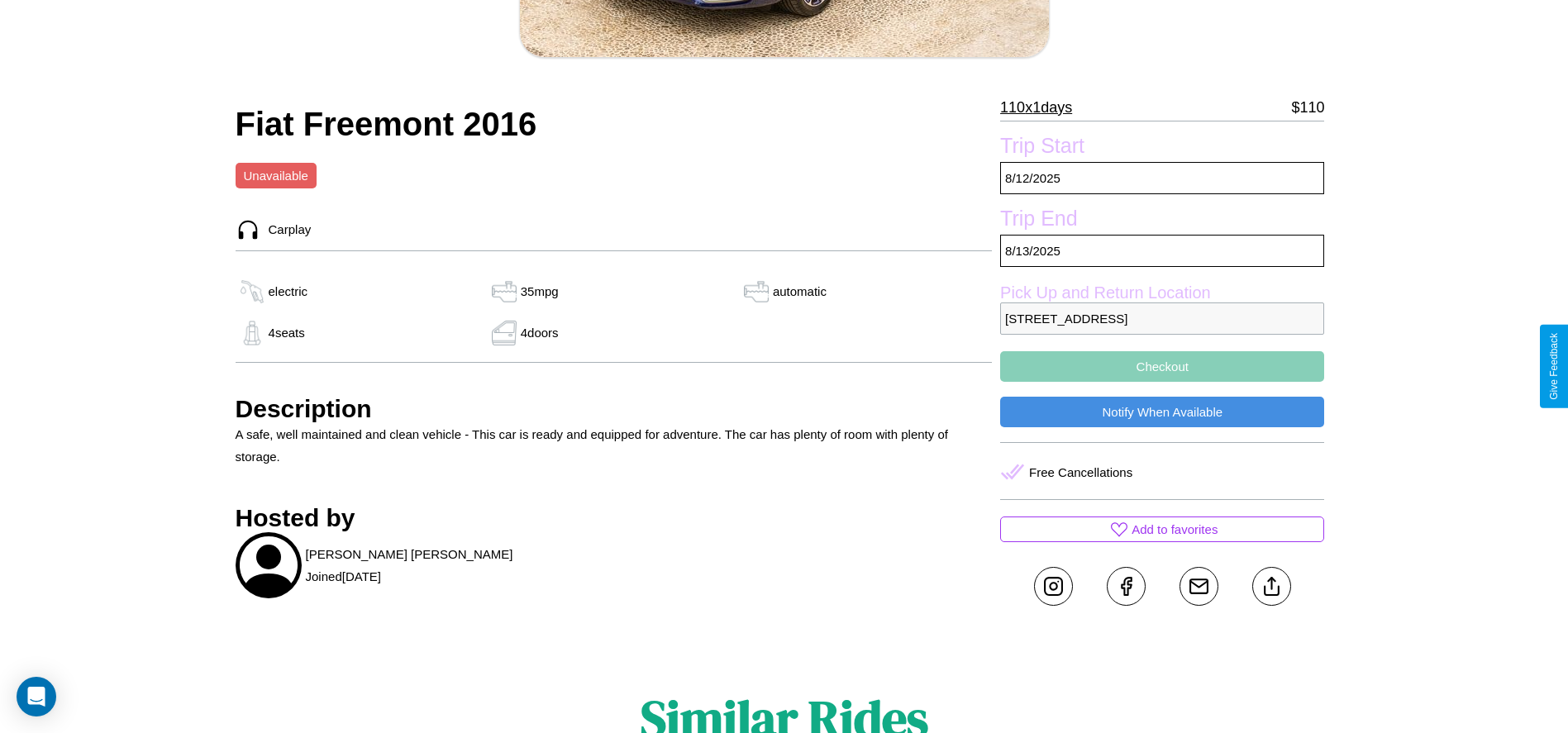
click at [1162, 366] on button "Checkout" at bounding box center [1161, 367] width 324 height 31
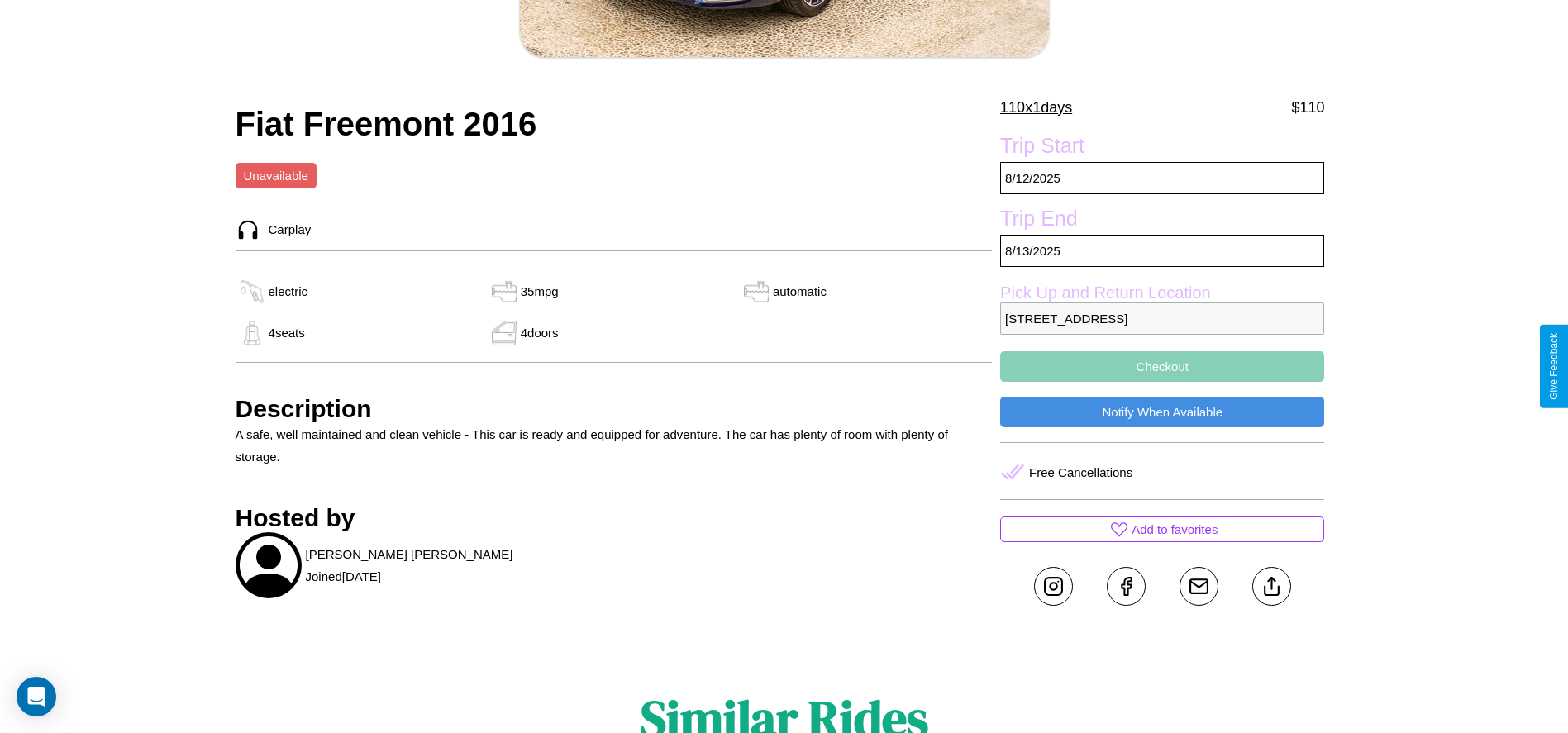
click at [1162, 366] on button "Checkout" at bounding box center [1161, 367] width 324 height 31
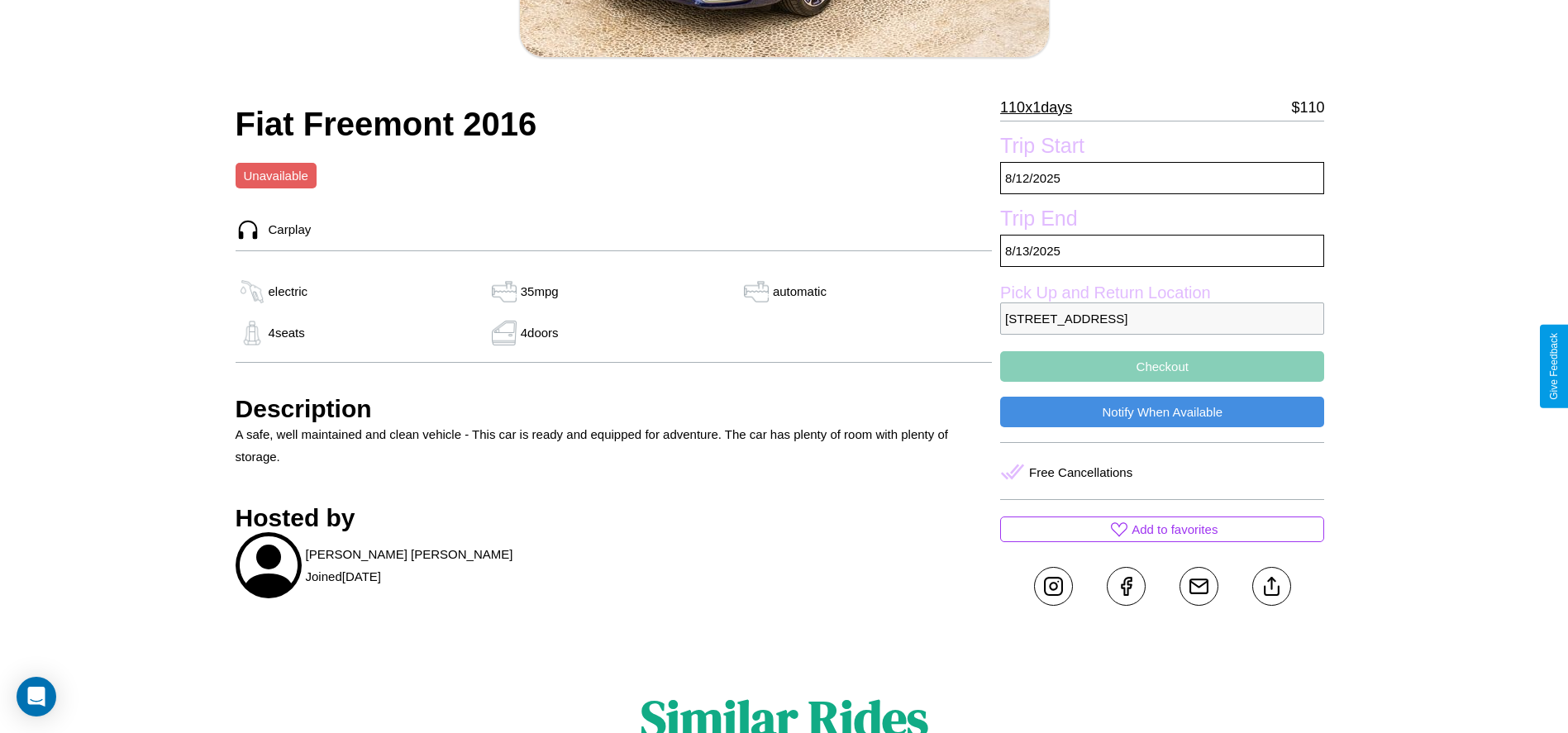
click at [1162, 366] on button "Checkout" at bounding box center [1161, 367] width 324 height 31
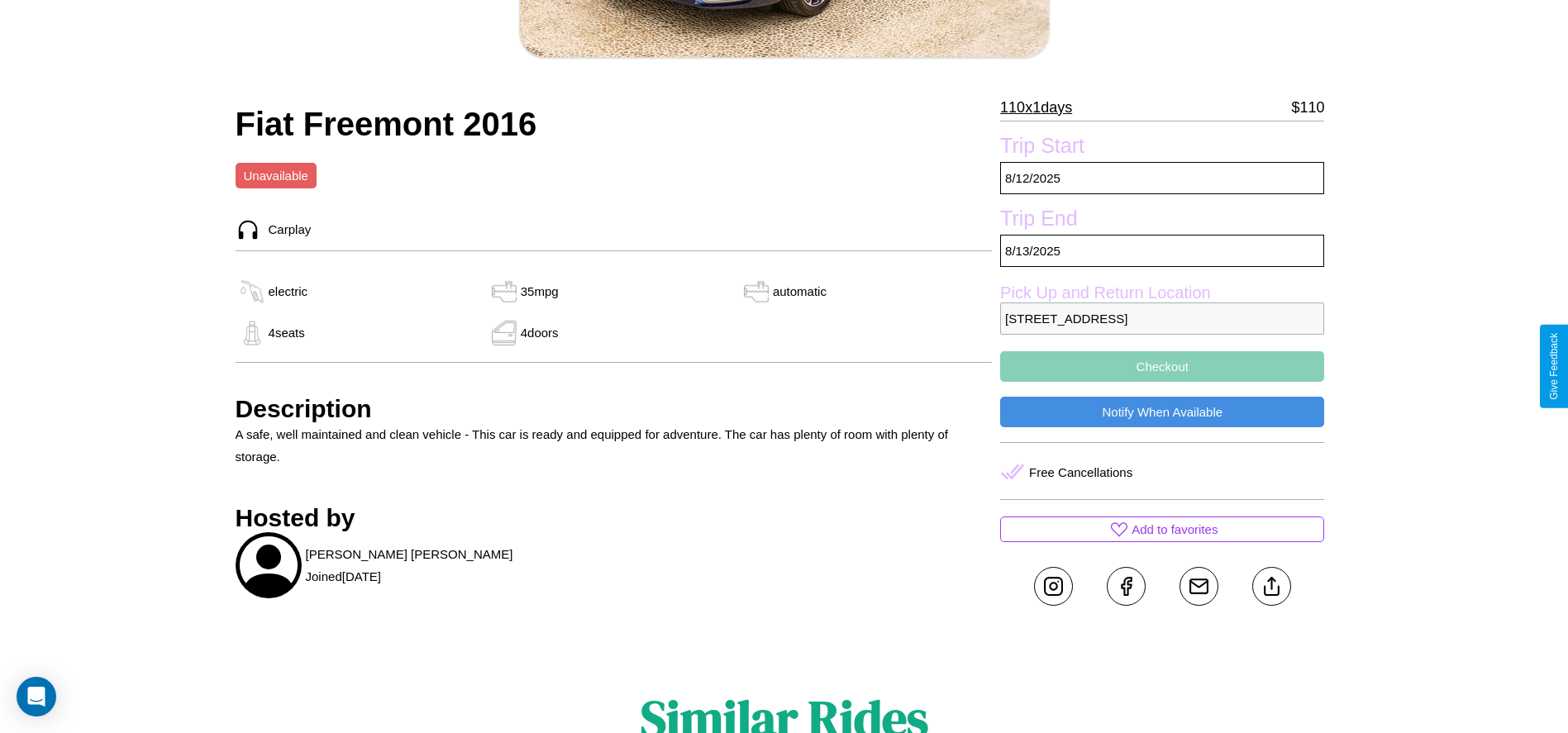
click at [1162, 366] on button "Checkout" at bounding box center [1161, 367] width 324 height 31
